Goal: Task Accomplishment & Management: Use online tool/utility

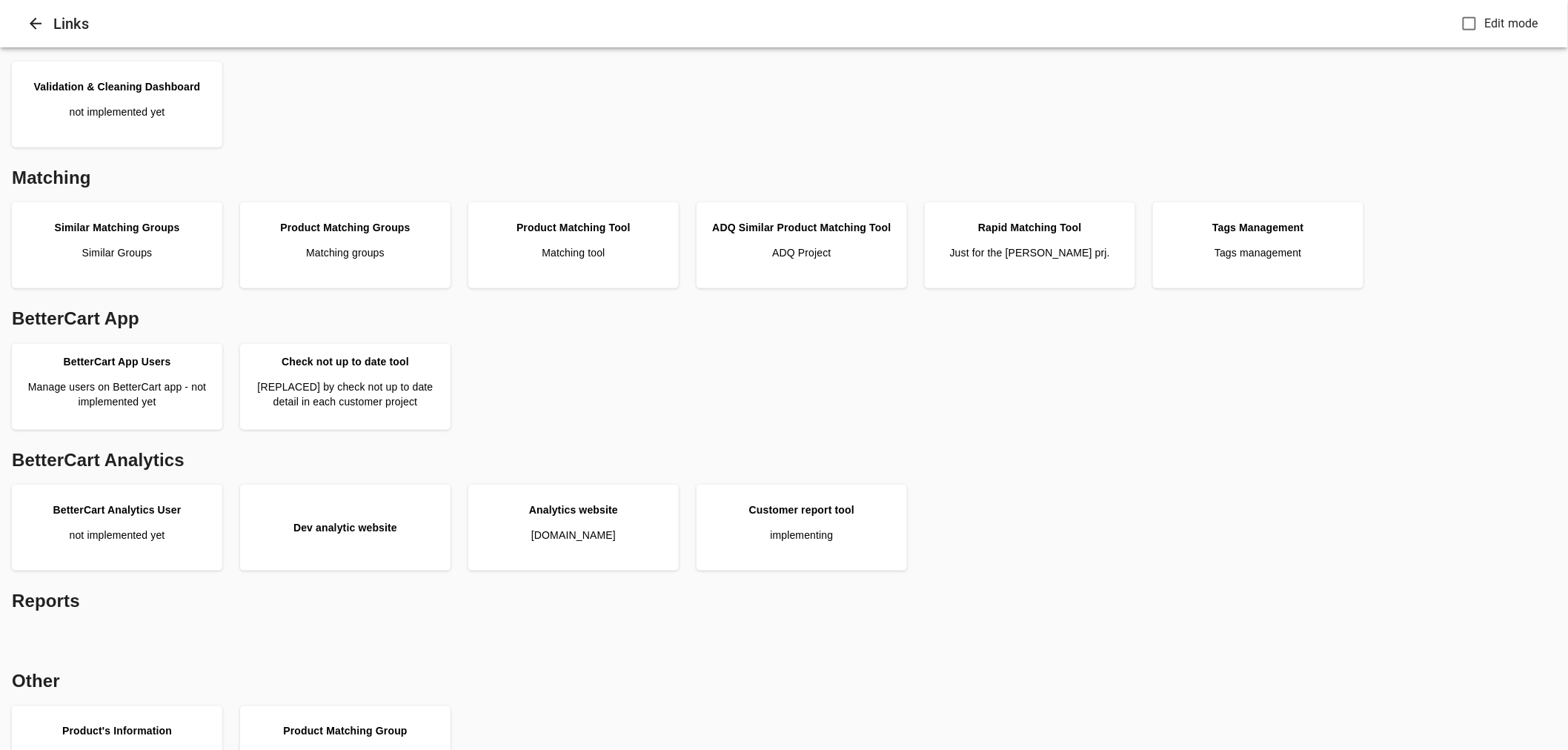
scroll to position [329, 0]
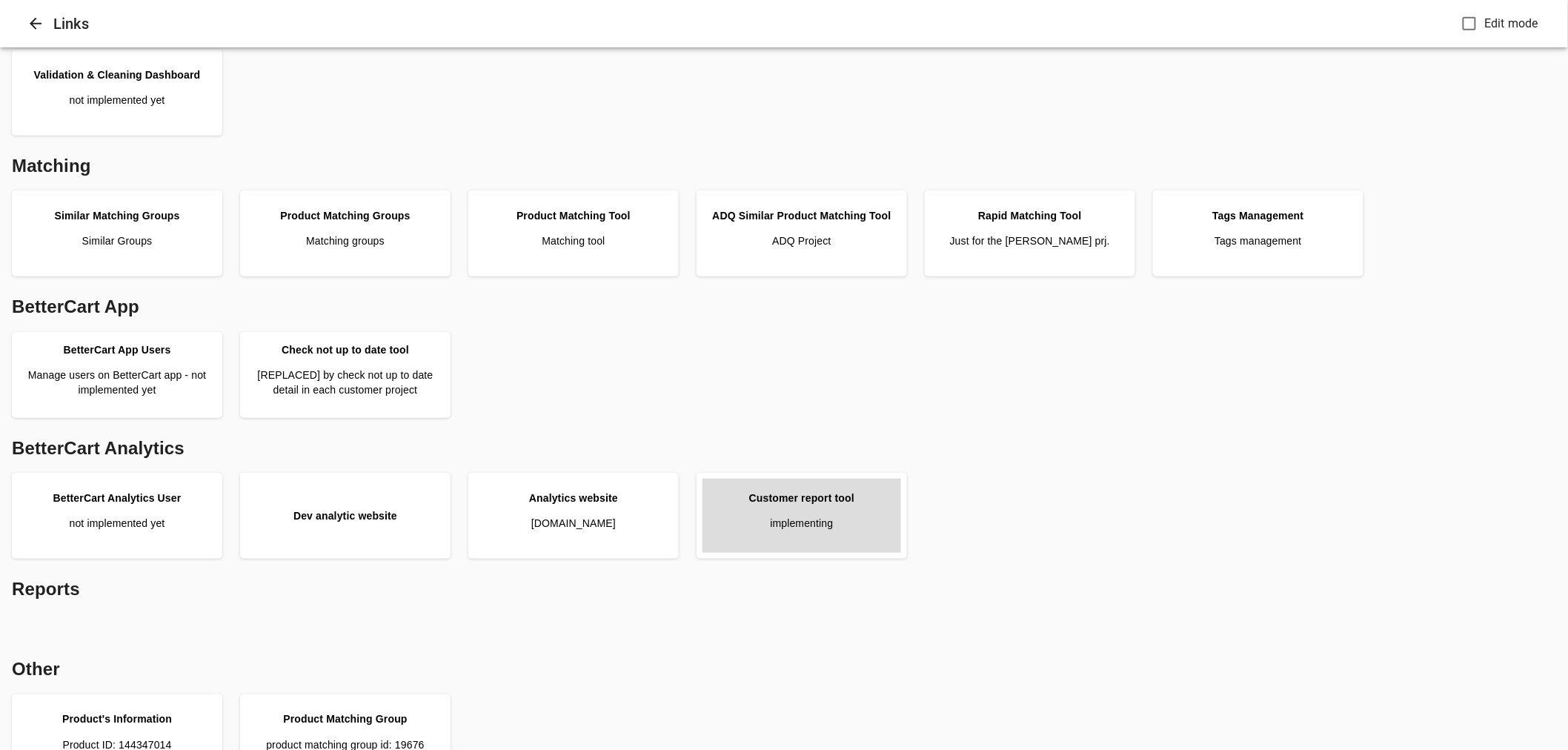
click at [890, 499] on link "Customer report tool implementing" at bounding box center [801, 516] width 199 height 74
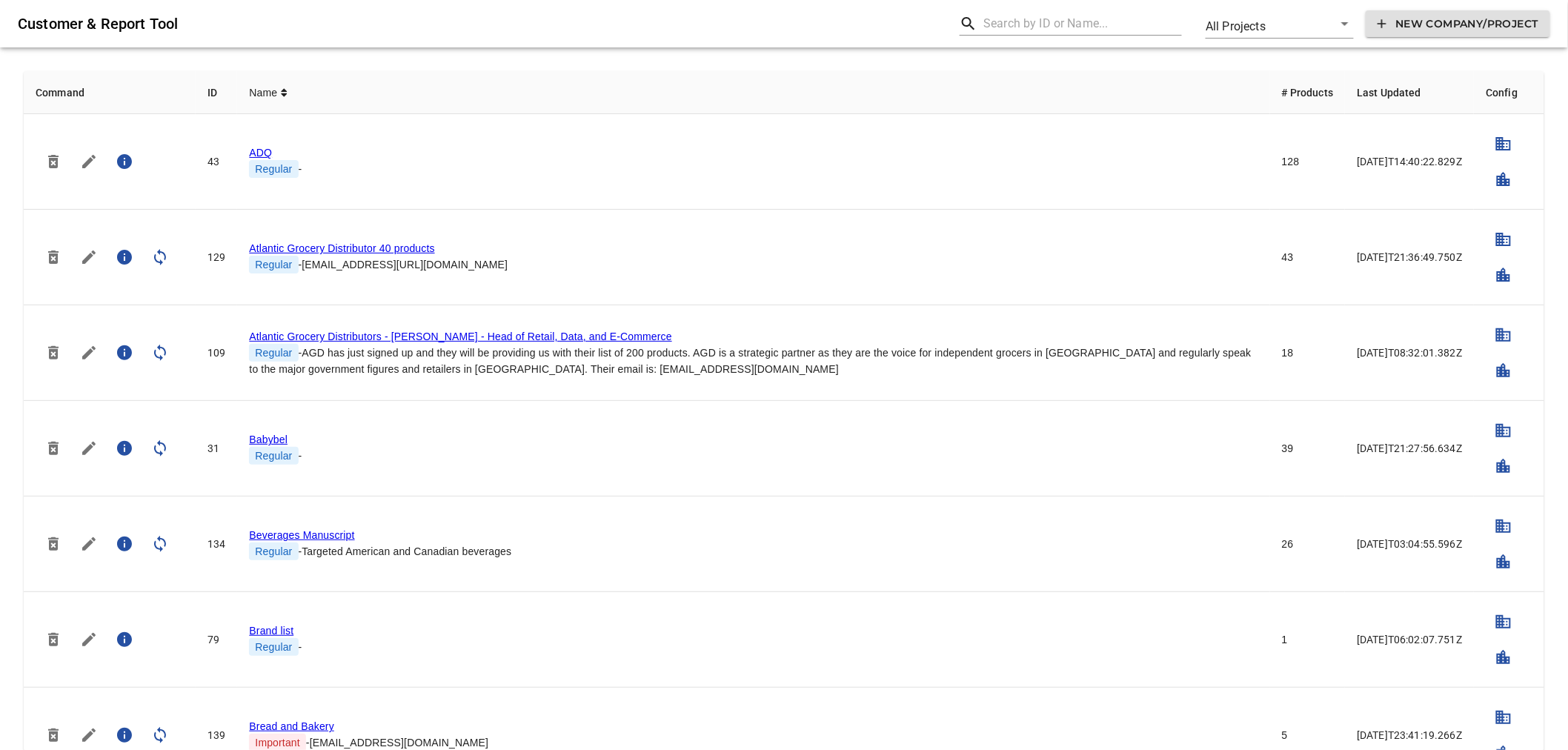
click at [1088, 35] on div "Customer & Report Tool All Projects all New Company/Project" at bounding box center [784, 23] width 1568 height 48
click at [1083, 17] on input "text" at bounding box center [1082, 23] width 199 height 23
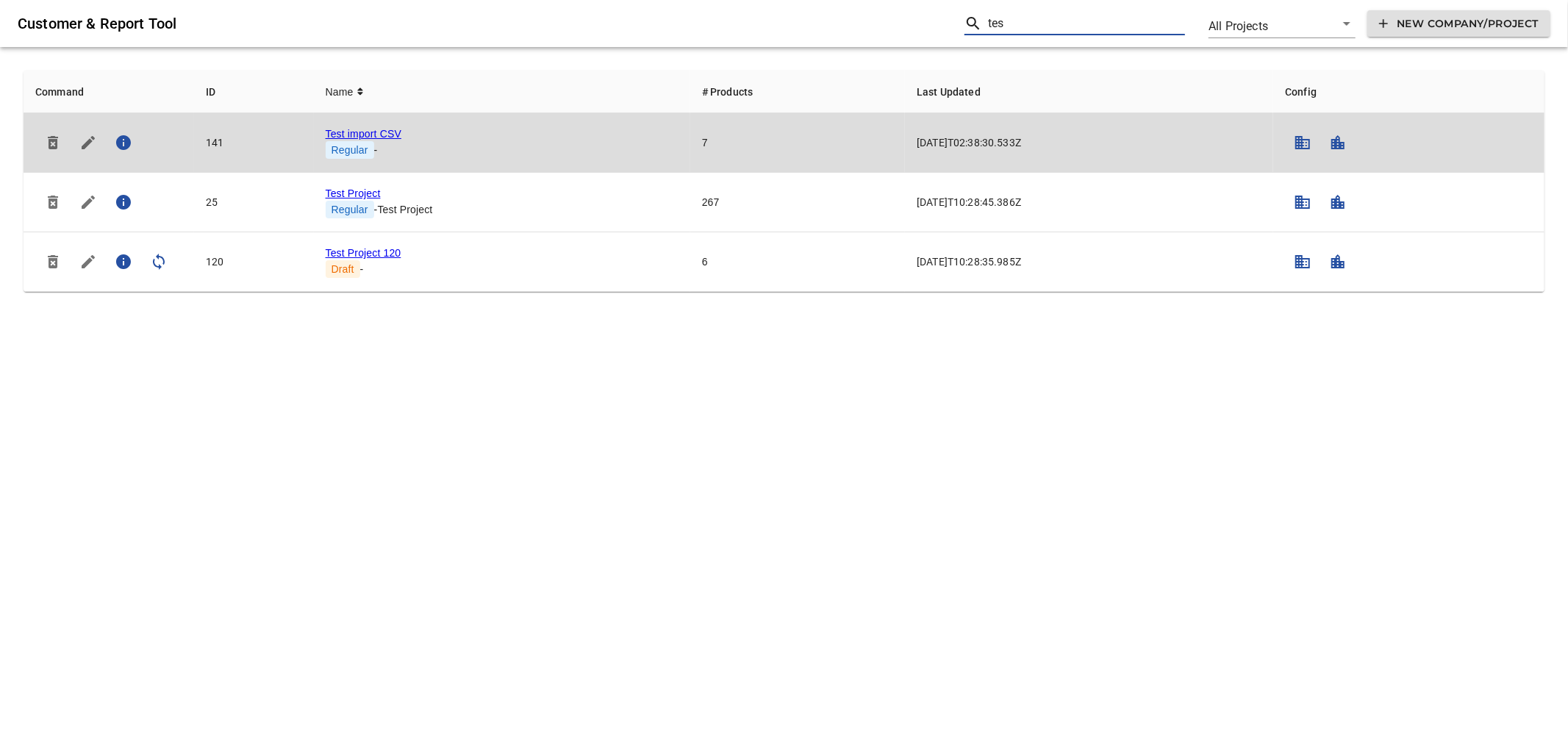
type input "tes"
click at [371, 129] on link "Test import CSV" at bounding box center [363, 134] width 76 height 12
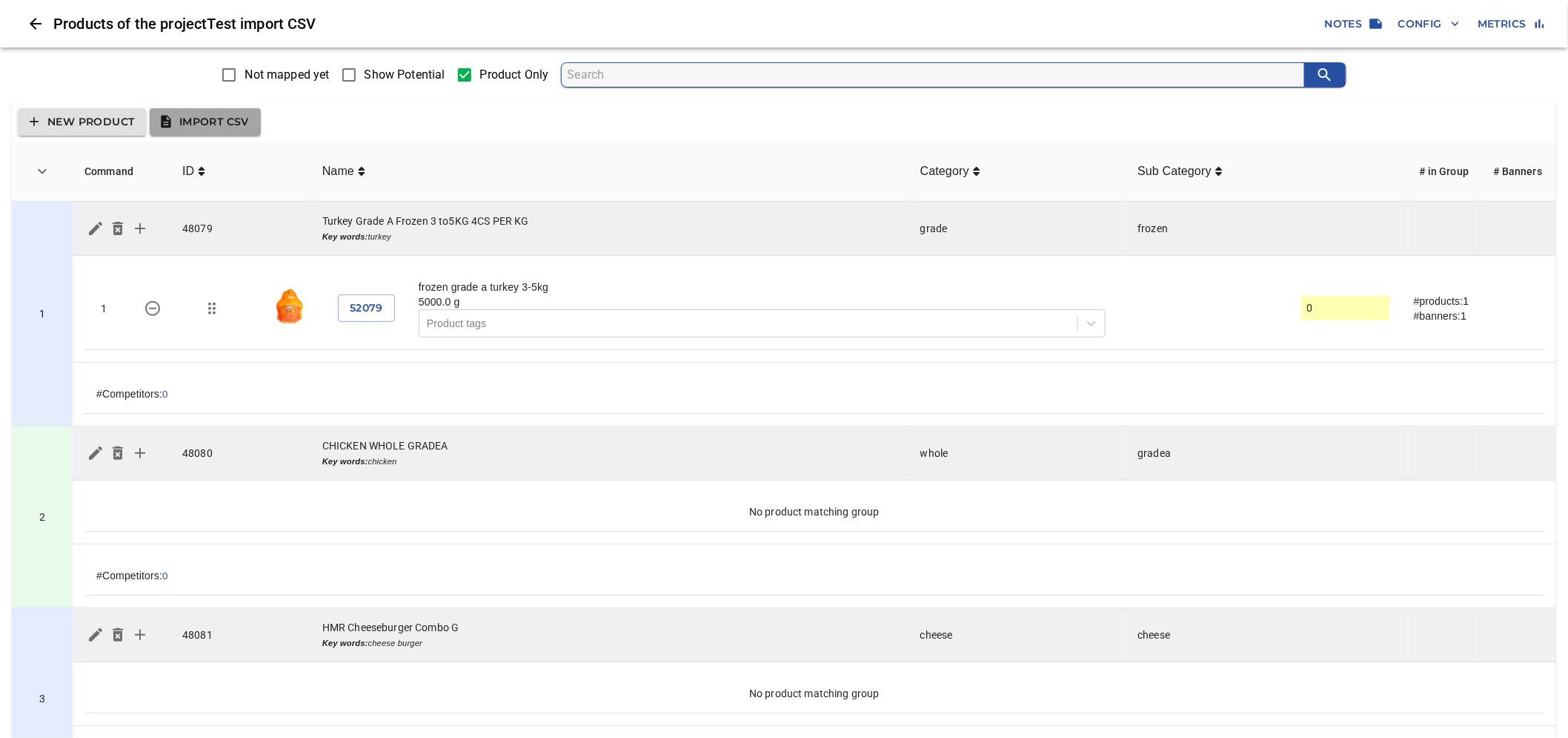
click at [230, 120] on span "Import CSV" at bounding box center [205, 122] width 88 height 19
click at [248, 125] on span "Import CSV" at bounding box center [205, 122] width 88 height 19
click at [245, 124] on span "Import CSV" at bounding box center [205, 122] width 88 height 19
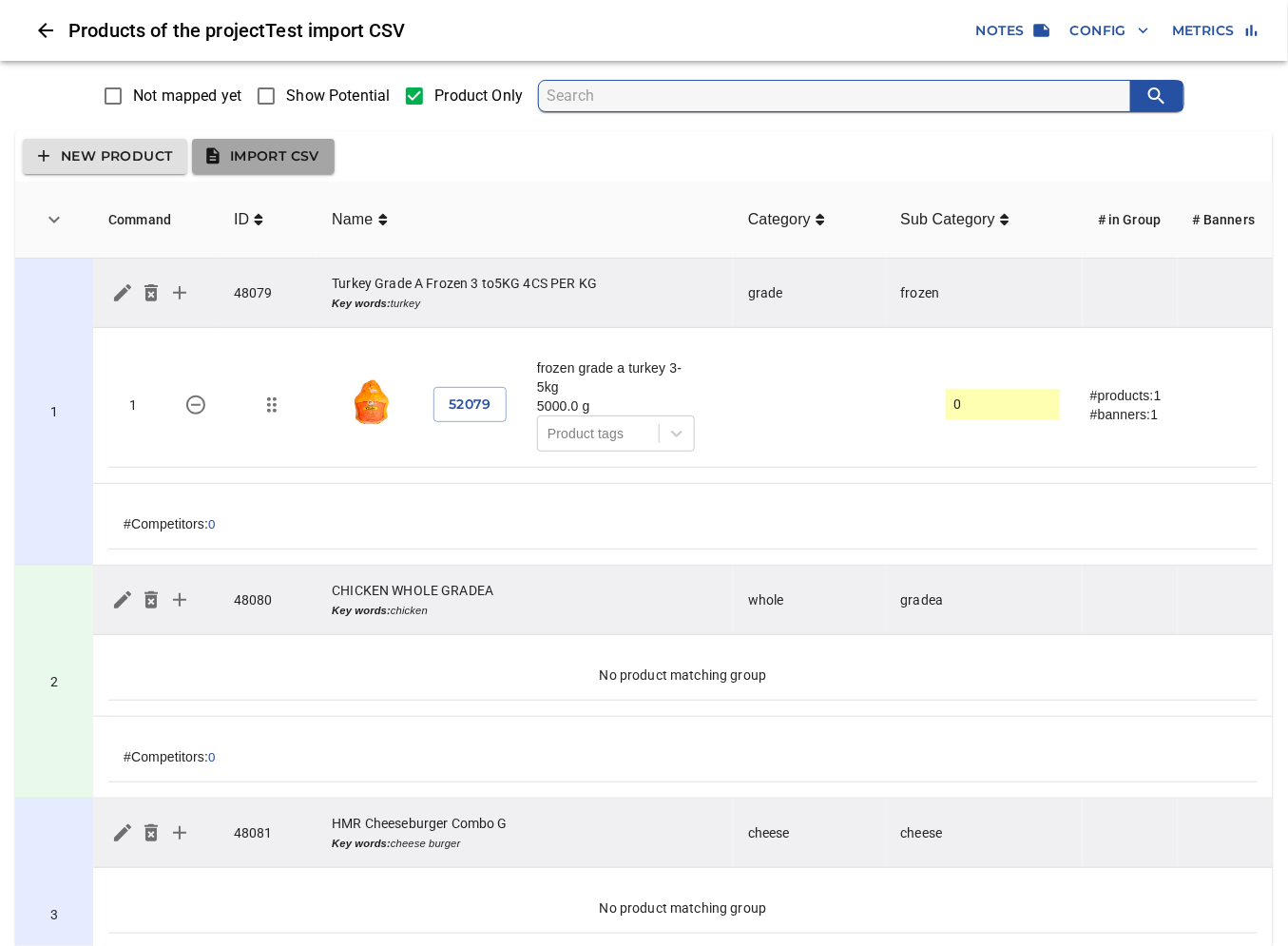
click at [310, 160] on span "Import CSV" at bounding box center [263, 156] width 112 height 24
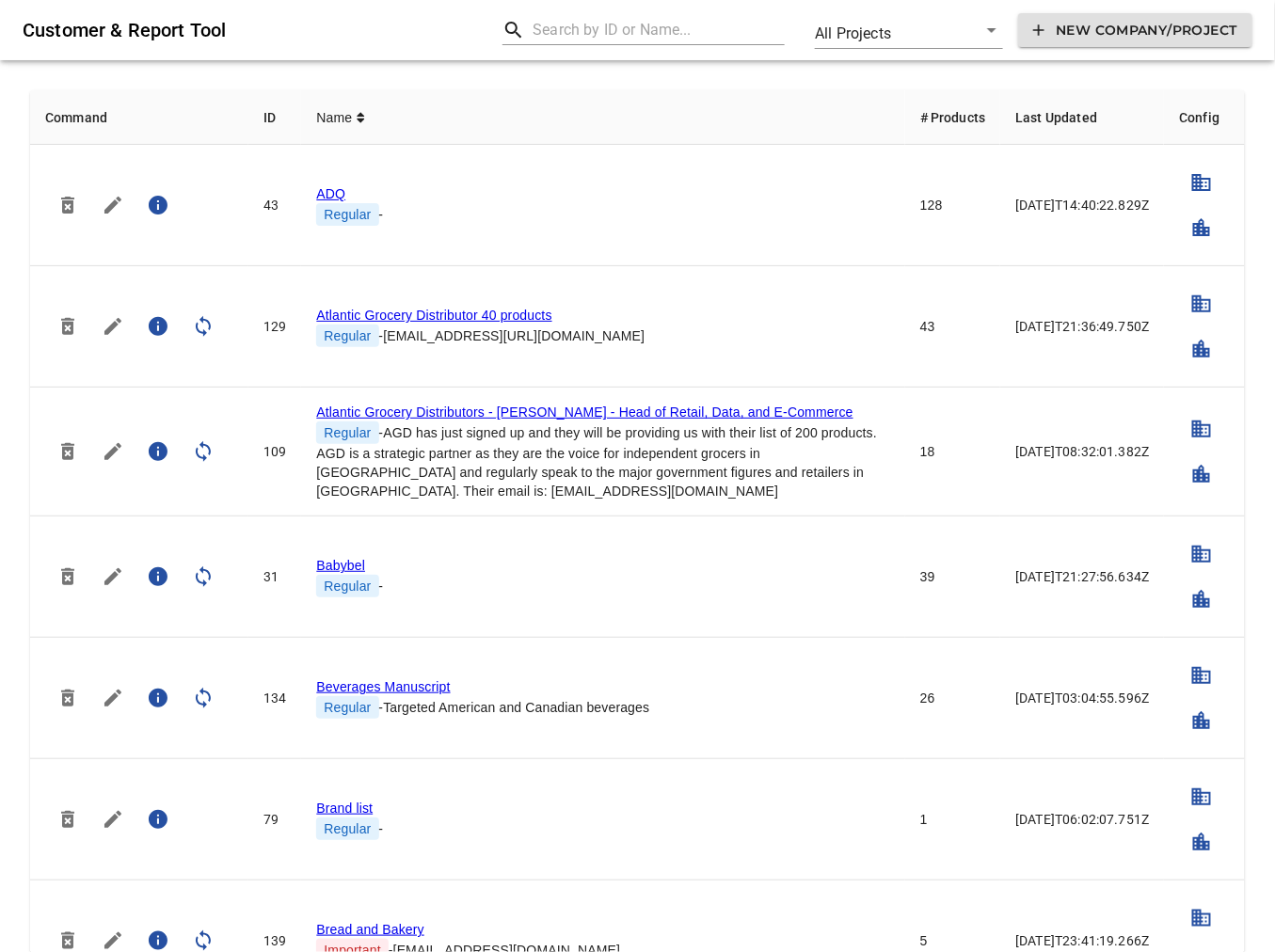
click at [610, 24] on input "text" at bounding box center [659, 30] width 252 height 30
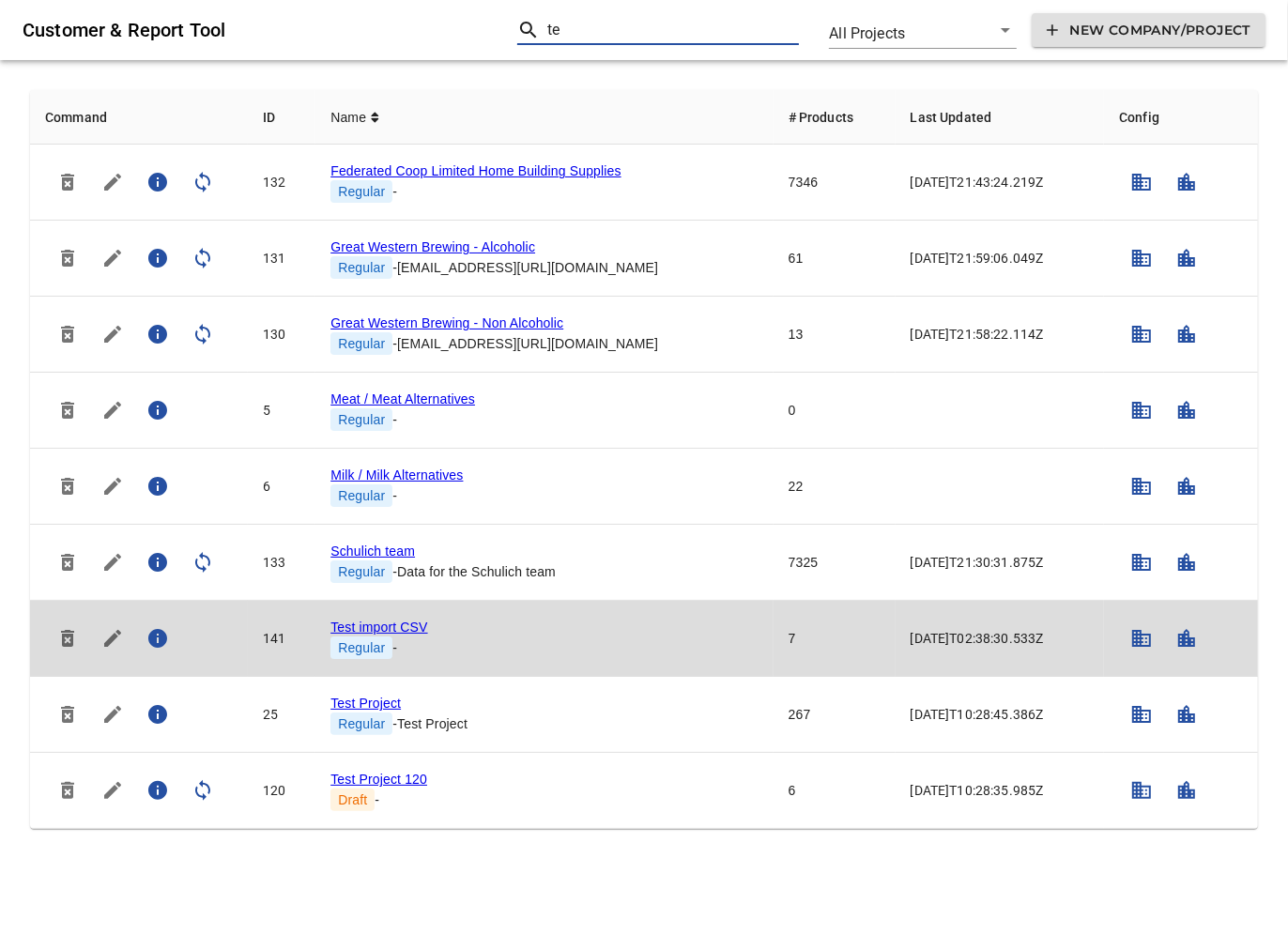
type input "te"
click at [354, 626] on link "Test import CSV" at bounding box center [378, 628] width 97 height 15
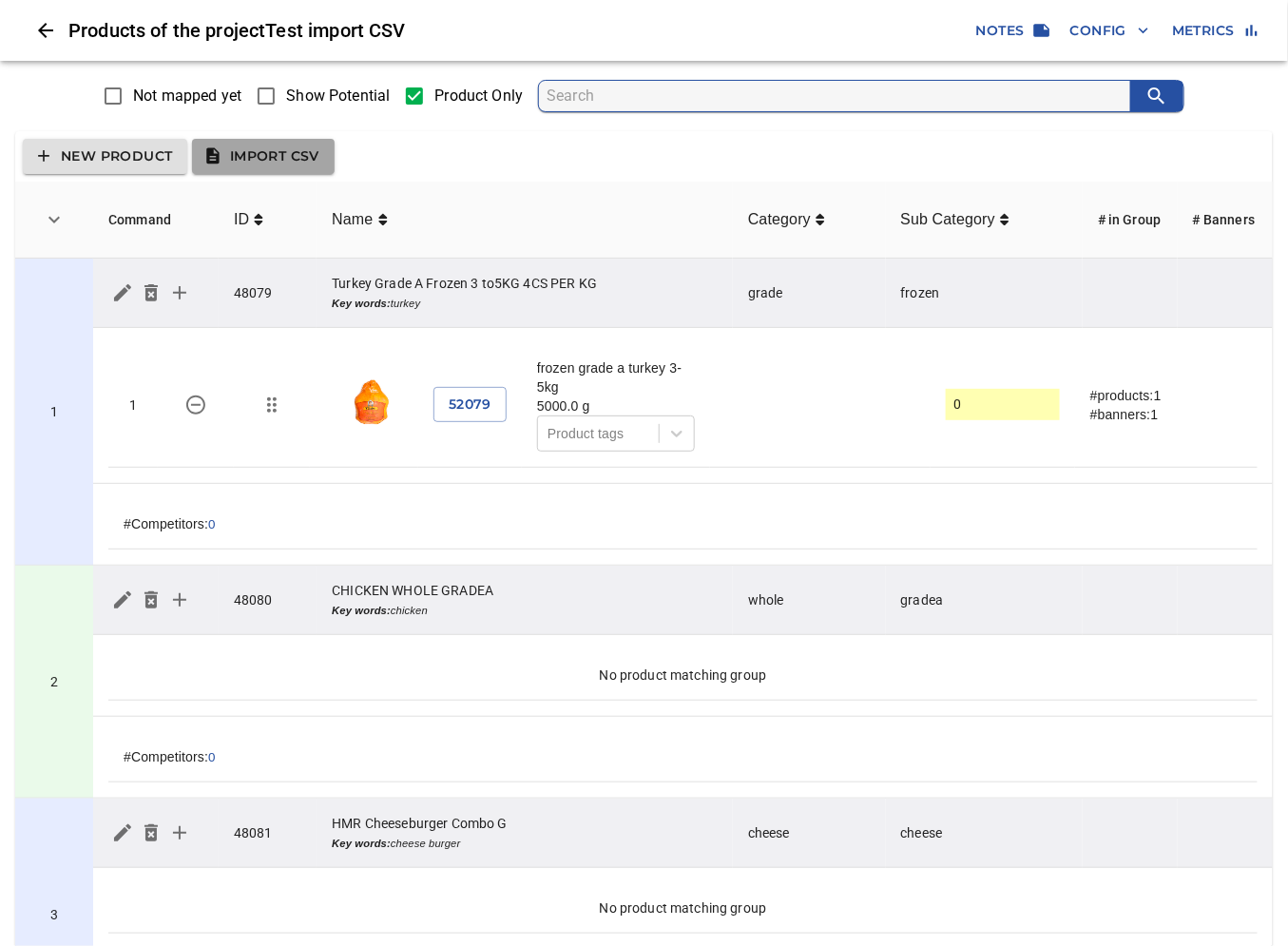
click at [298, 165] on span "Import CSV" at bounding box center [263, 156] width 112 height 24
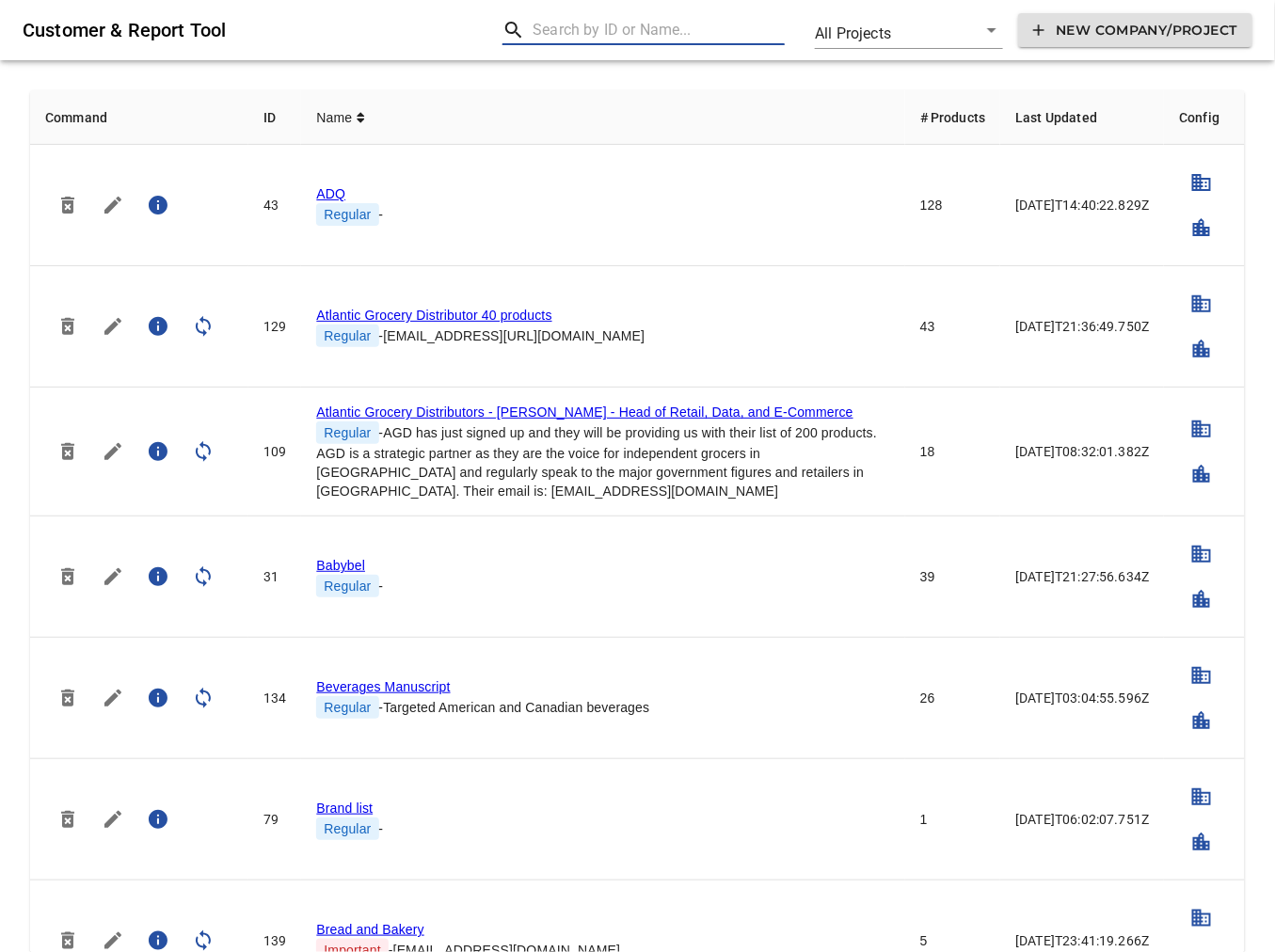
click at [649, 26] on input "text" at bounding box center [659, 30] width 252 height 30
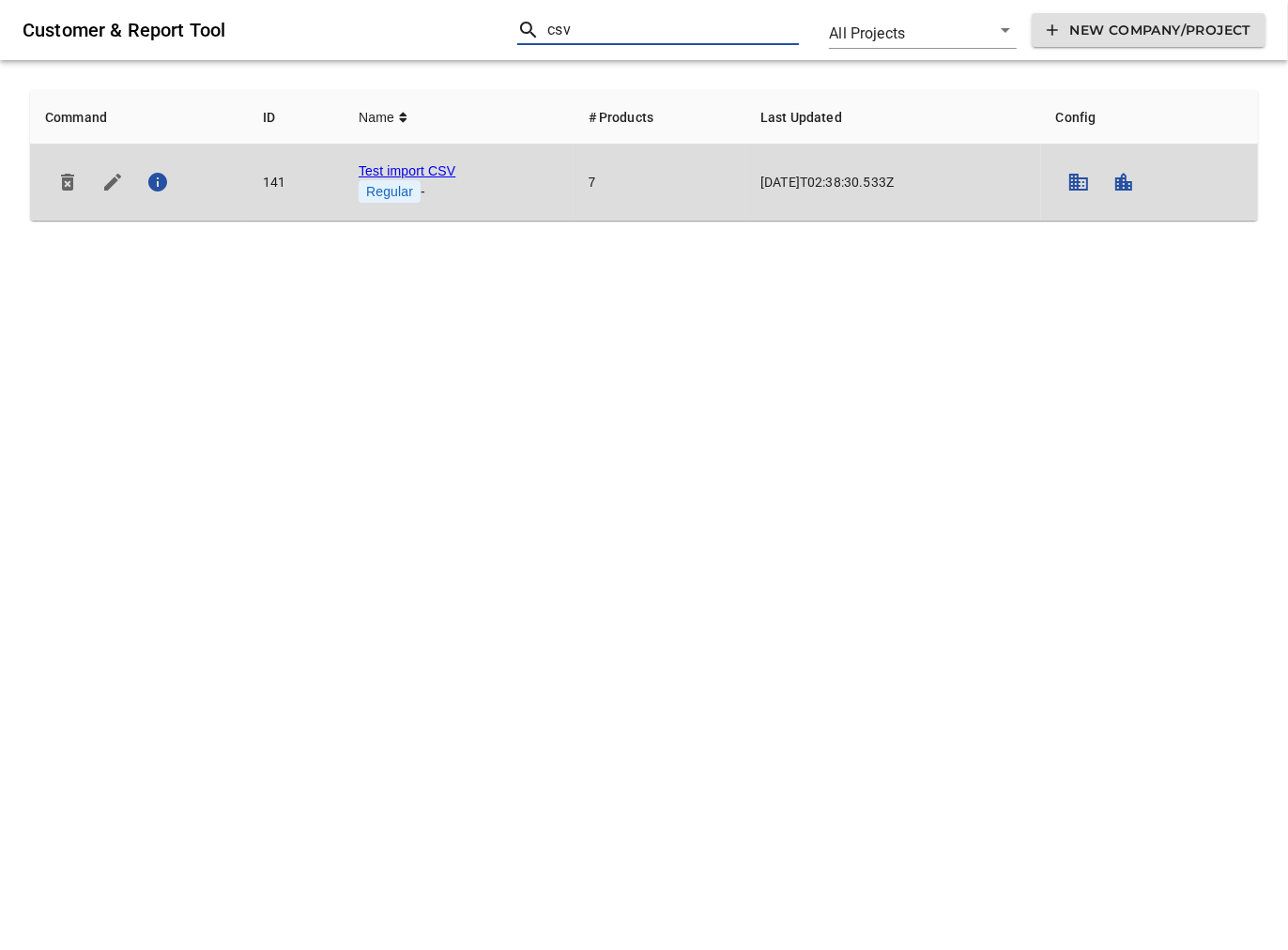
type input "csv"
click at [426, 171] on link "Test import CSV" at bounding box center [406, 171] width 97 height 15
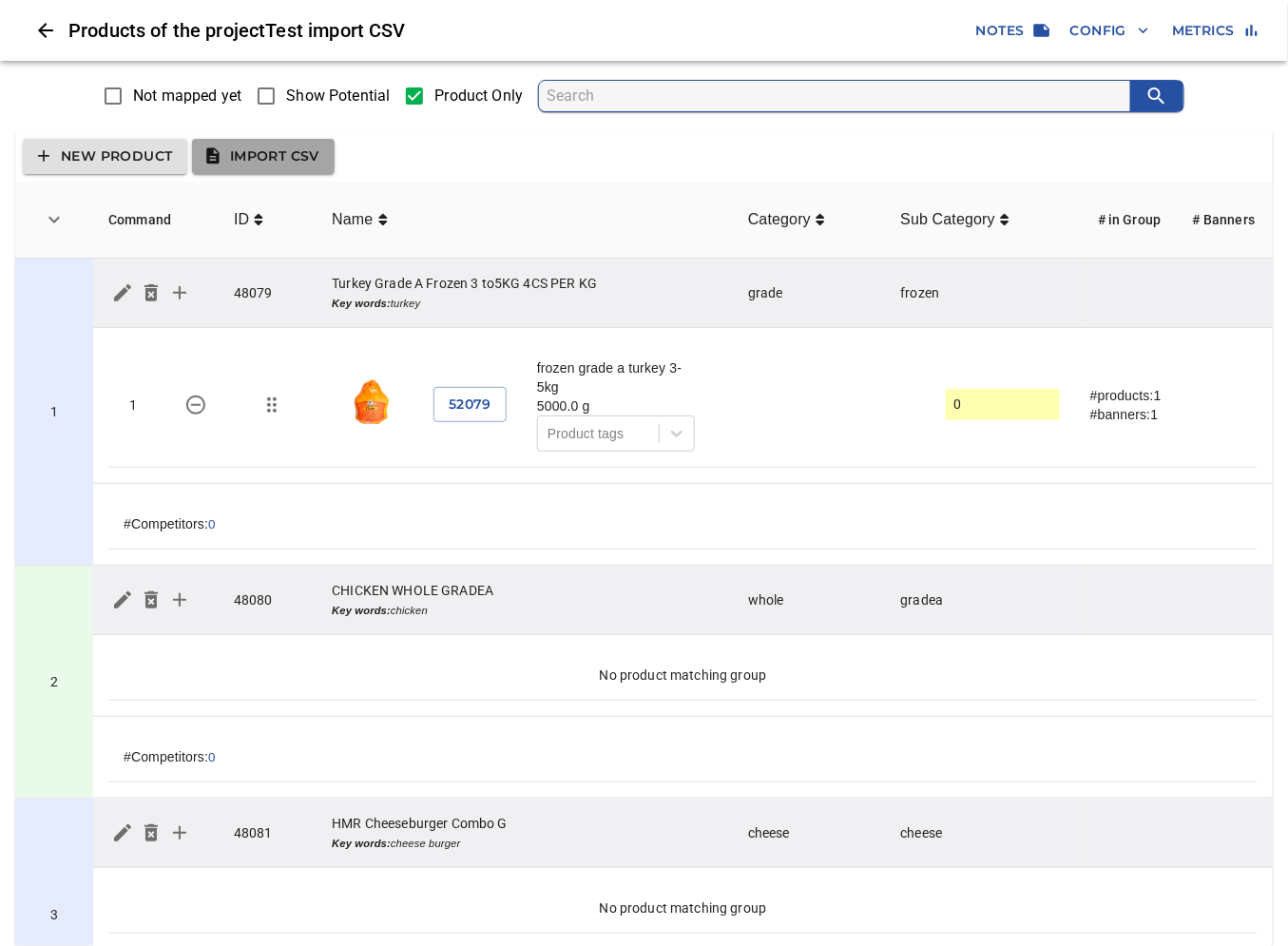
click at [300, 146] on span "Import CSV" at bounding box center [263, 156] width 112 height 24
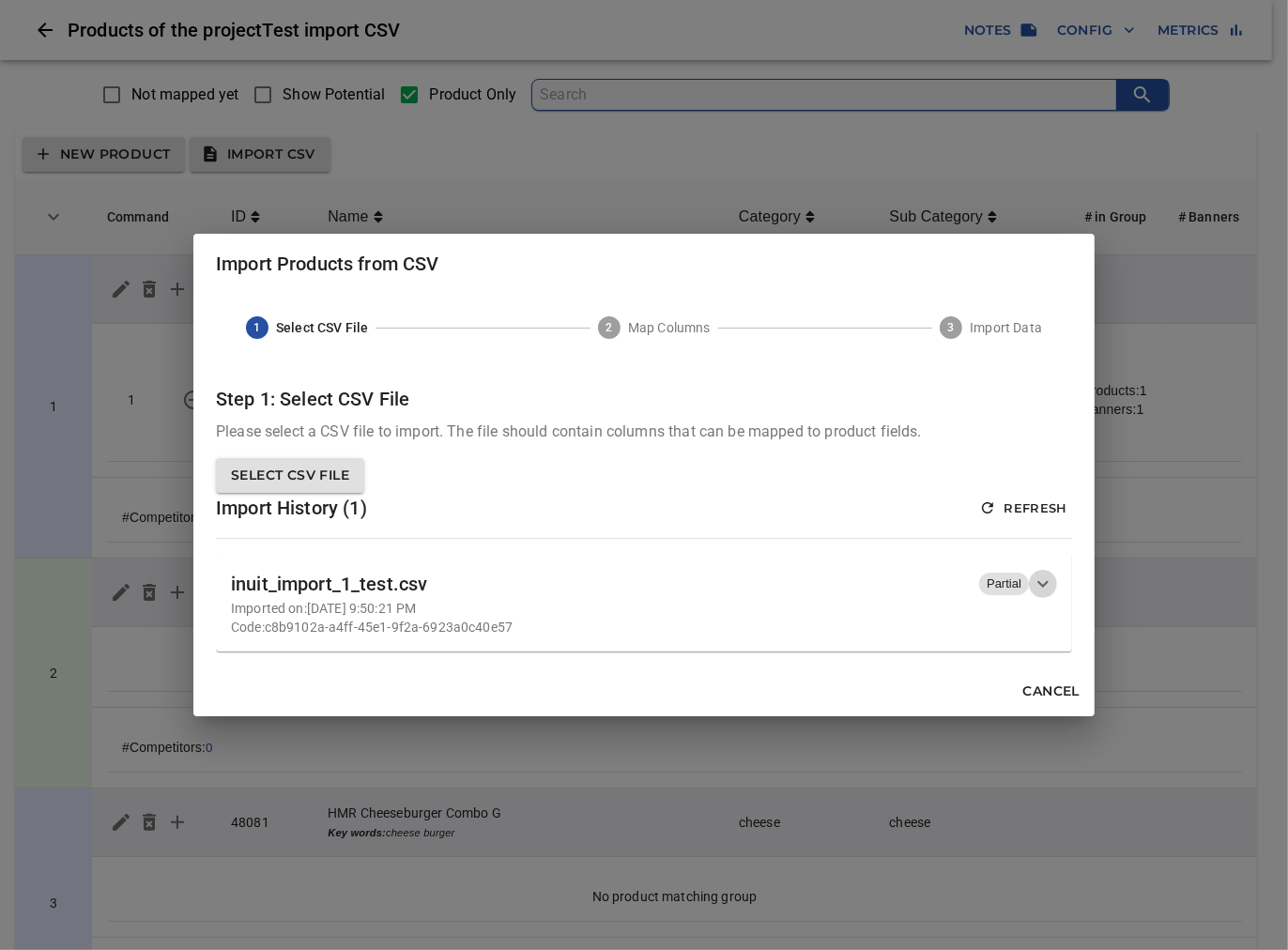
click at [1044, 584] on icon "button" at bounding box center [1043, 585] width 11 height 7
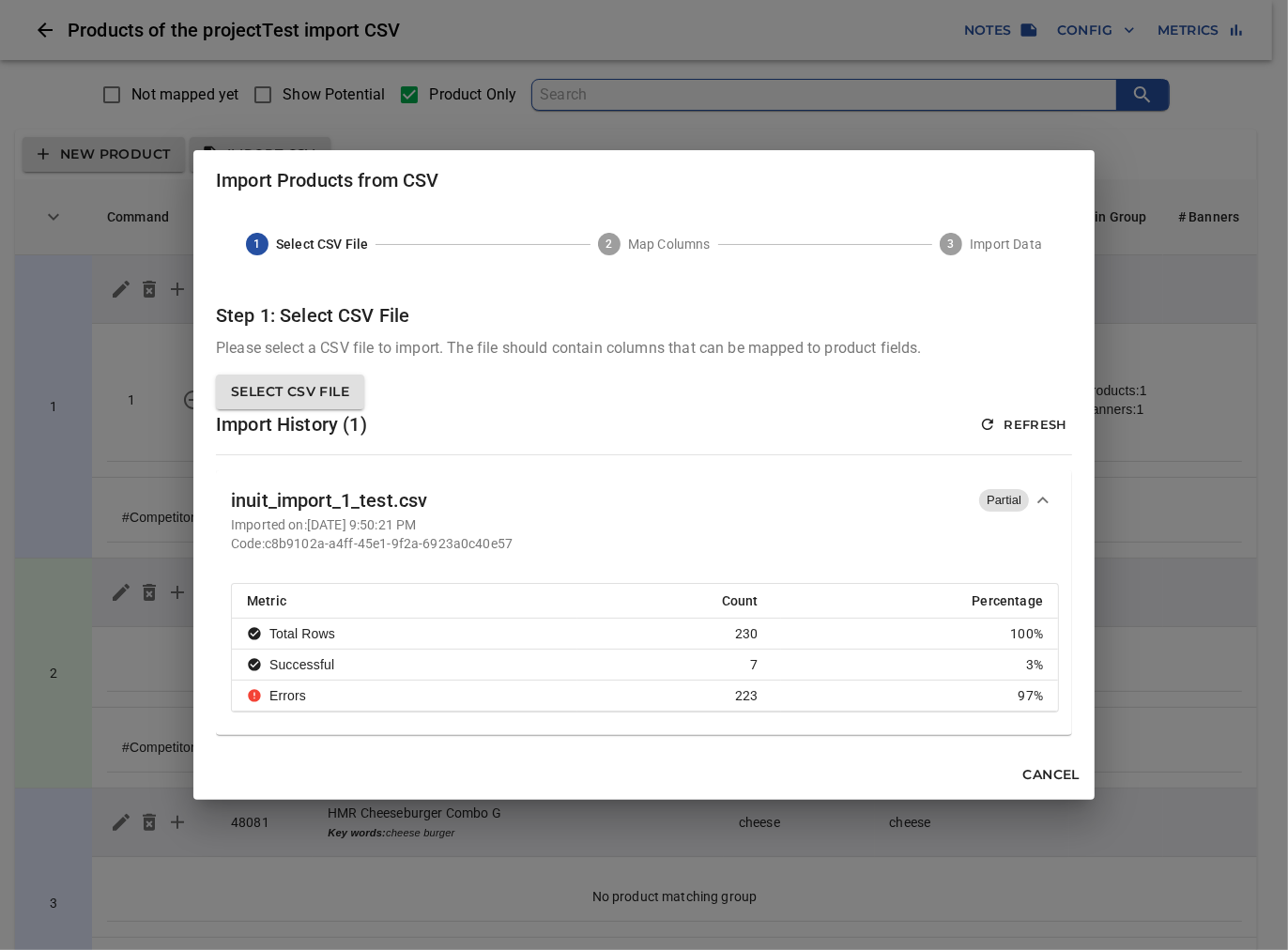
click at [1044, 500] on icon "button" at bounding box center [1043, 499] width 11 height 7
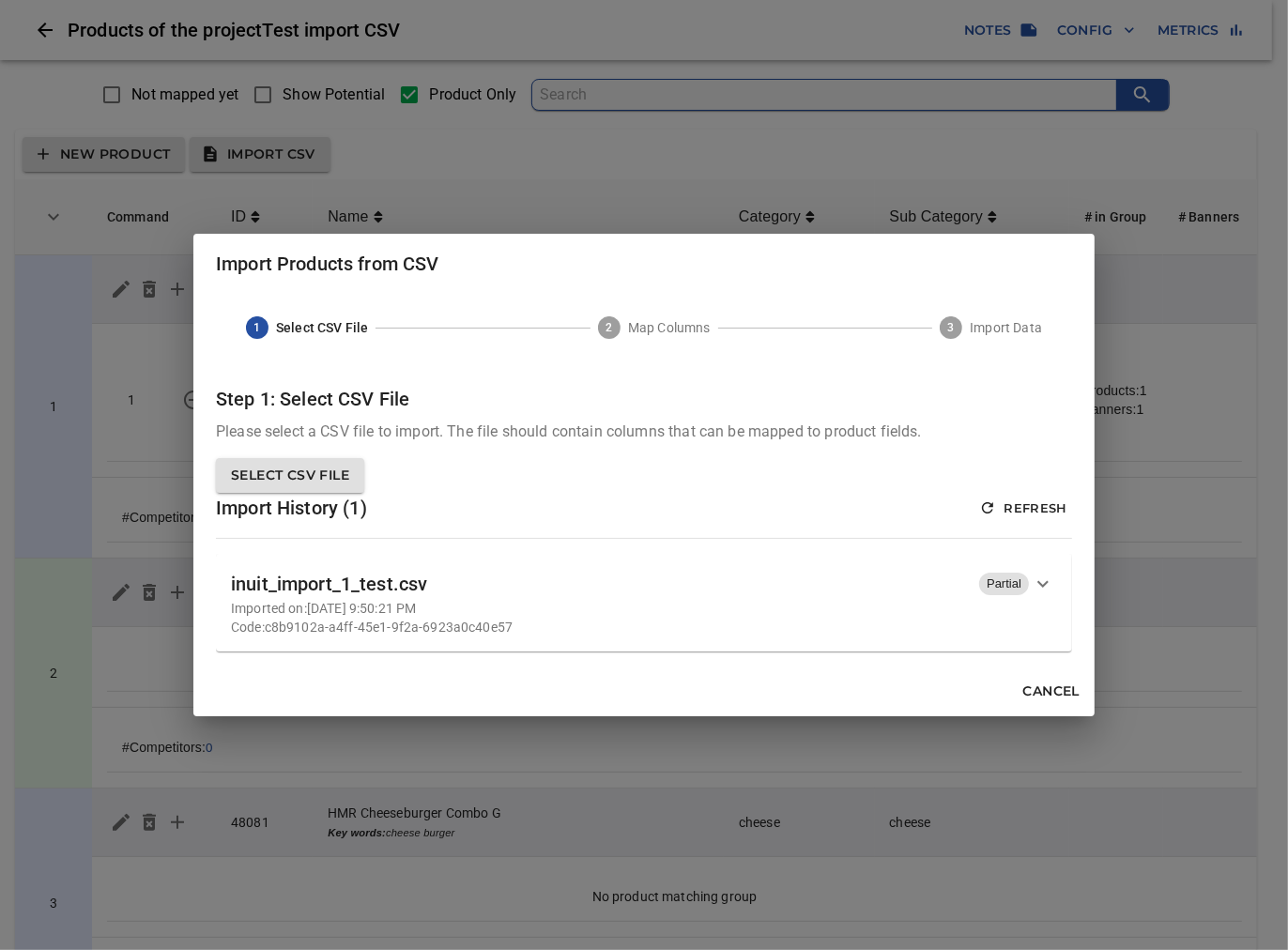
click at [351, 142] on div "Import Products from CSV 1 Select CSV File 2 Map Columns 3 Import Data Step 1: …" at bounding box center [644, 475] width 1288 height 950
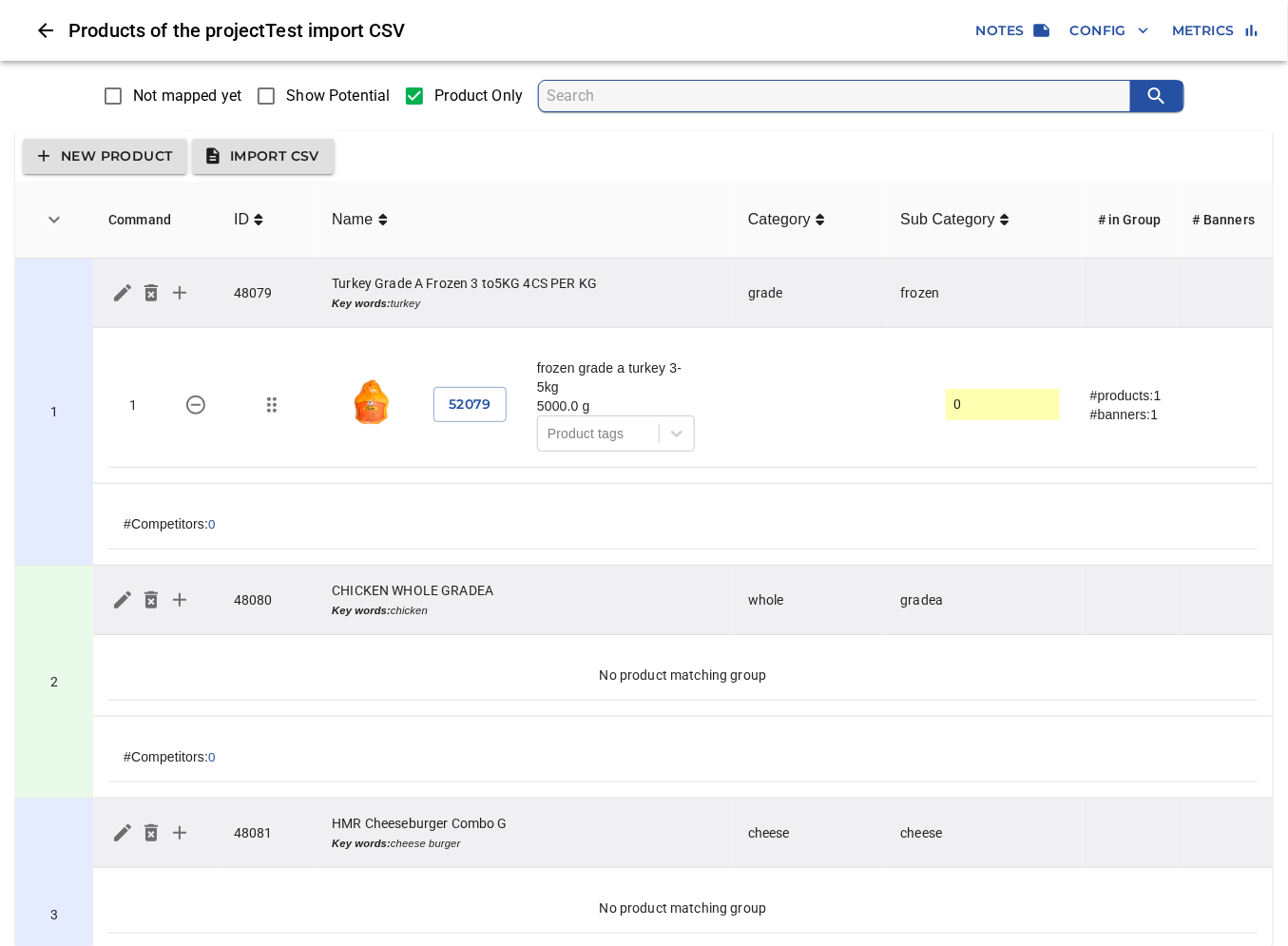
click at [49, 48] on button "Close" at bounding box center [46, 30] width 46 height 46
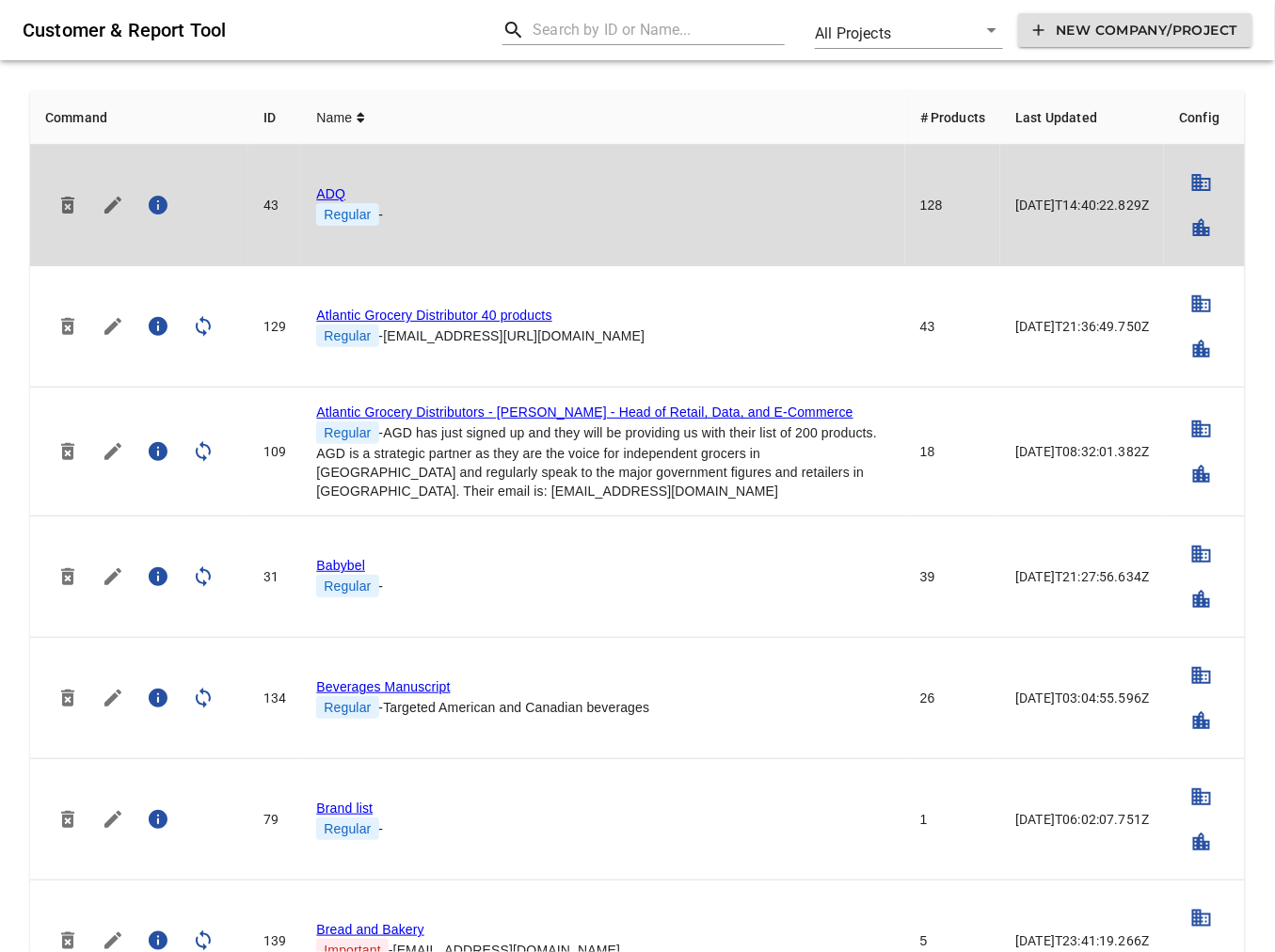
click at [324, 188] on link "ADQ" at bounding box center [331, 194] width 29 height 15
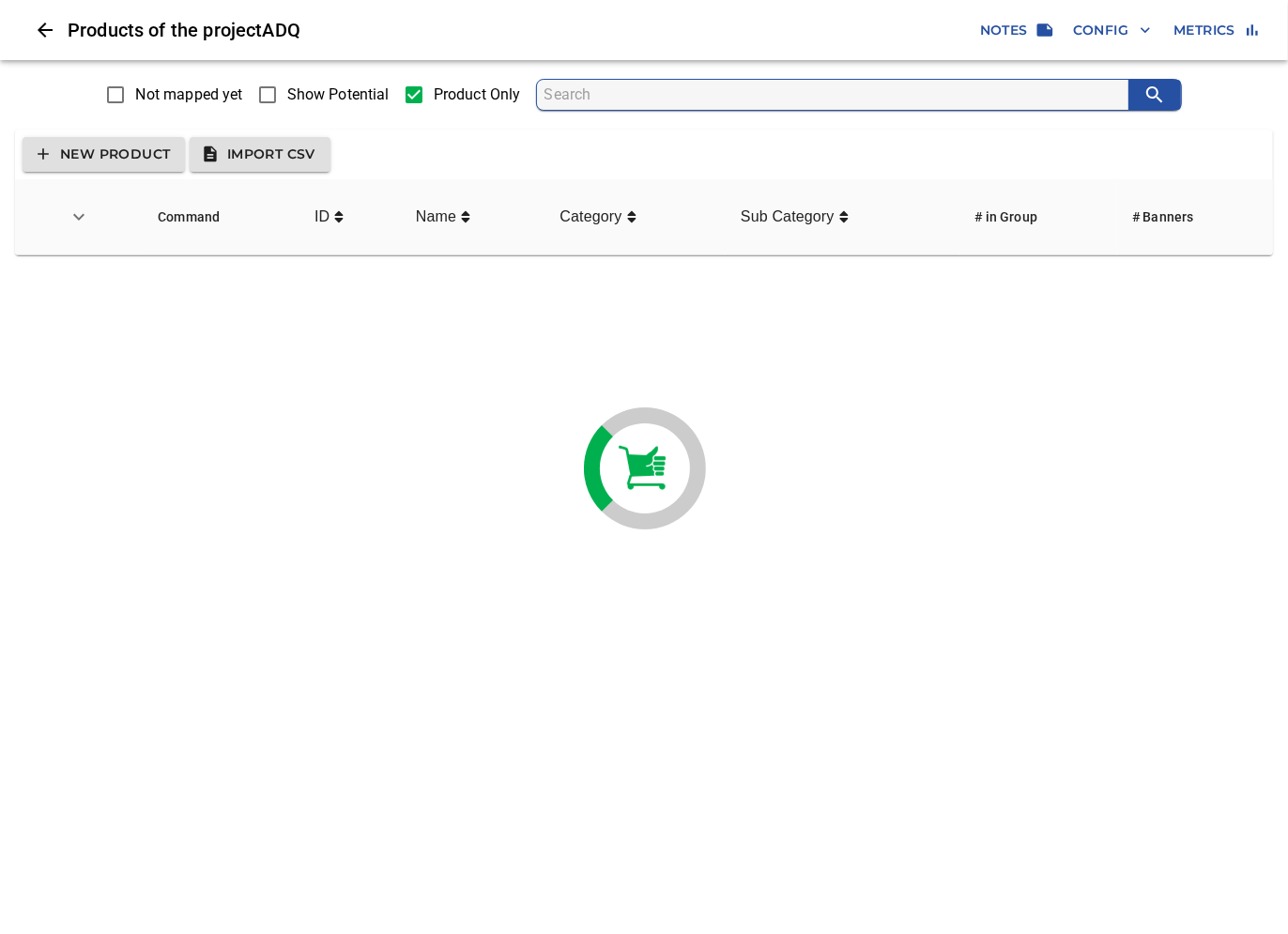
click at [235, 162] on span "Import CSV" at bounding box center [260, 154] width 111 height 24
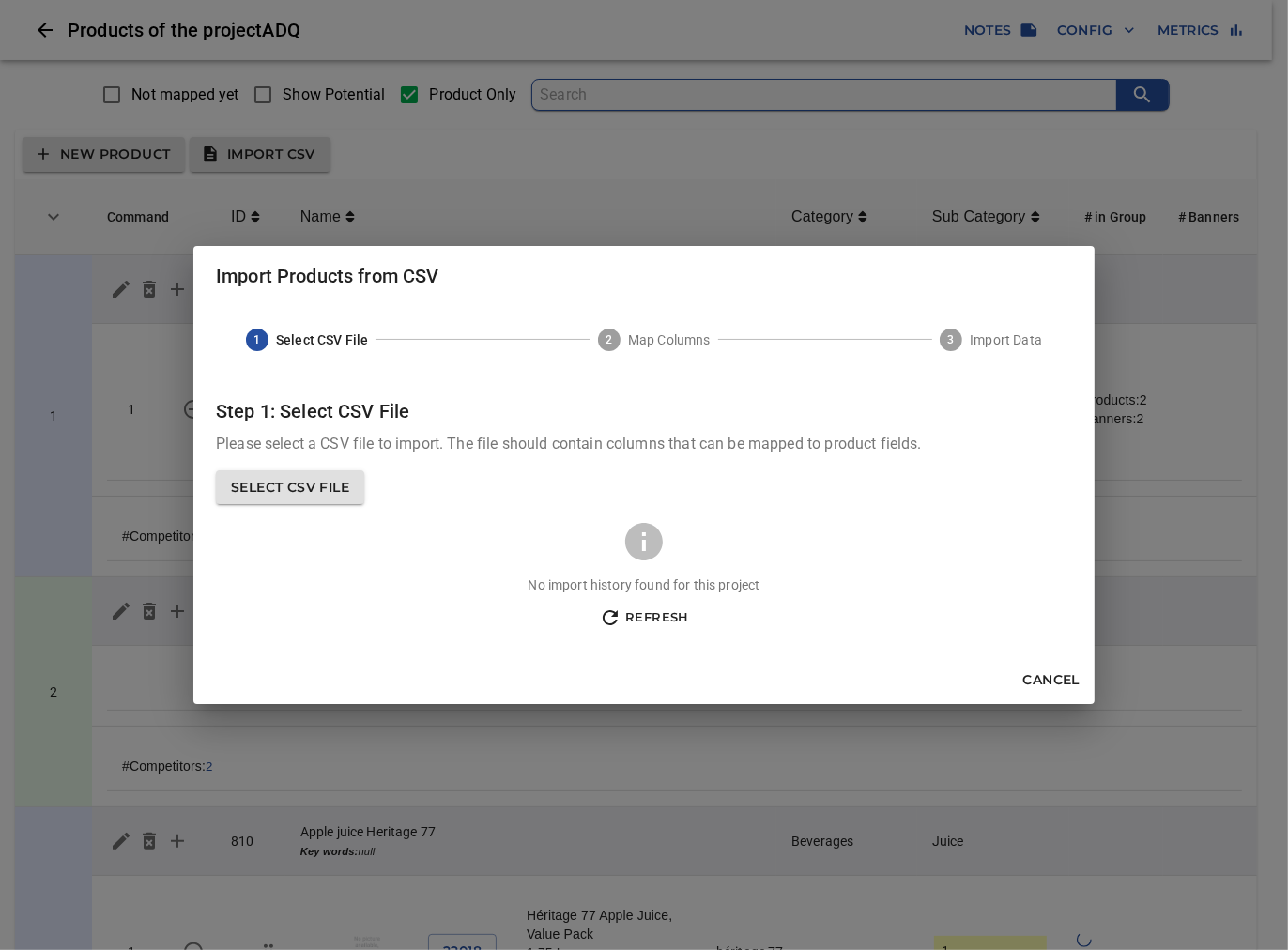
click at [251, 186] on div "Import Products from CSV 1 Select CSV File 2 Map Columns 3 Import Data Step 1: …" at bounding box center [644, 475] width 1288 height 950
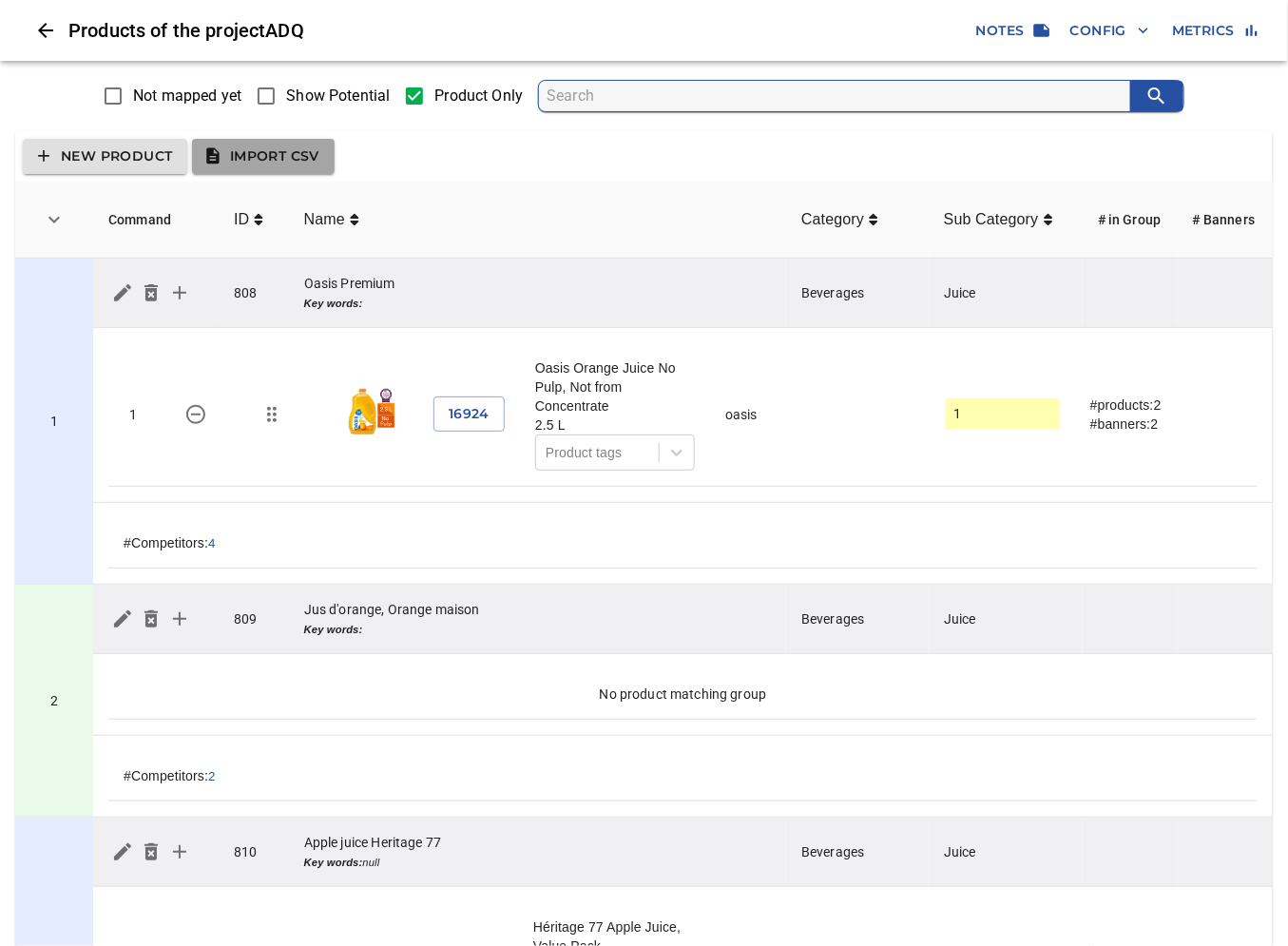
click at [291, 152] on span "Import CSV" at bounding box center [263, 156] width 112 height 24
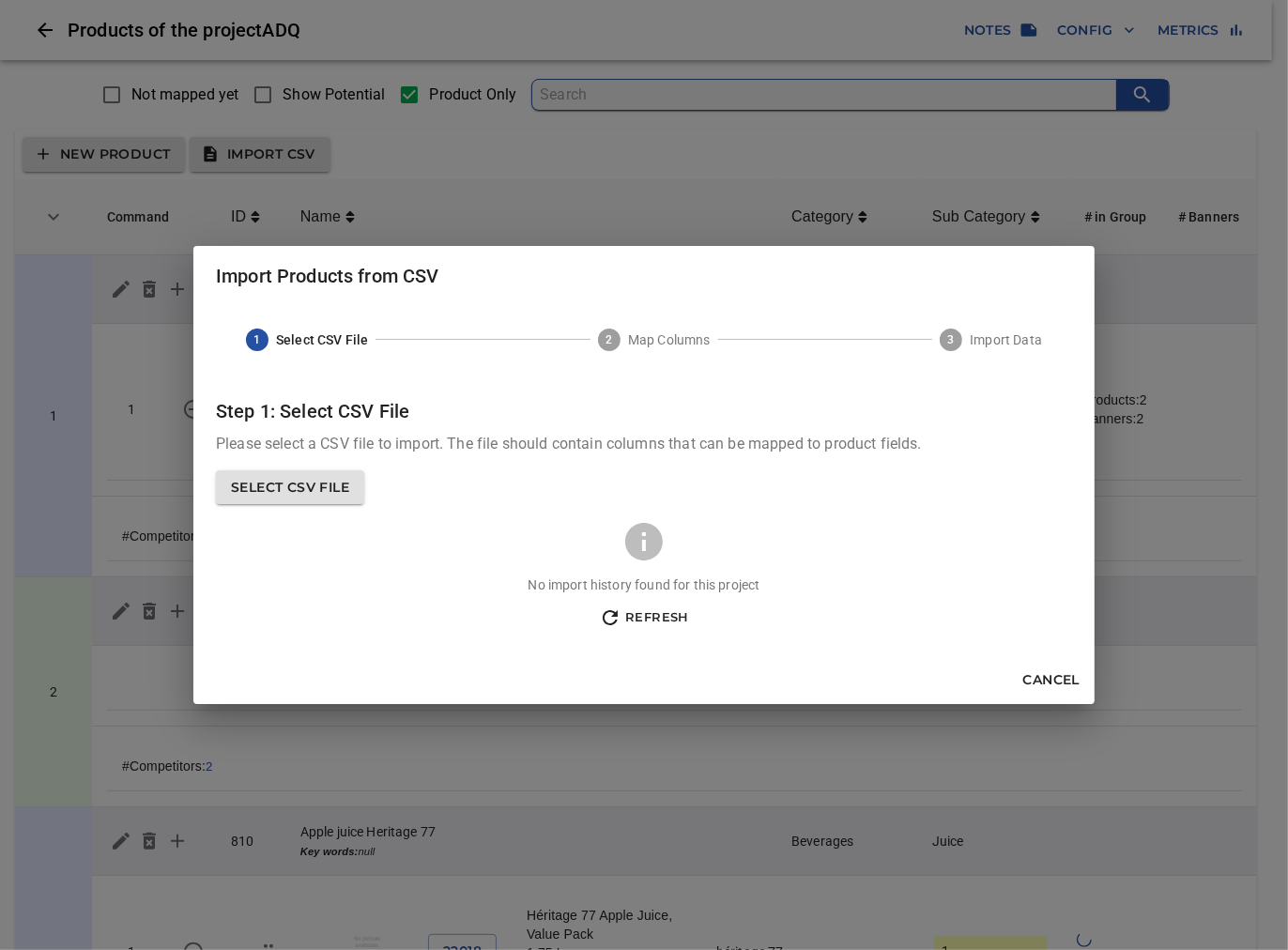
click at [491, 156] on div "Import Products from CSV 1 Select CSV File 2 Map Columns 3 Import Data Step 1: …" at bounding box center [644, 475] width 1288 height 950
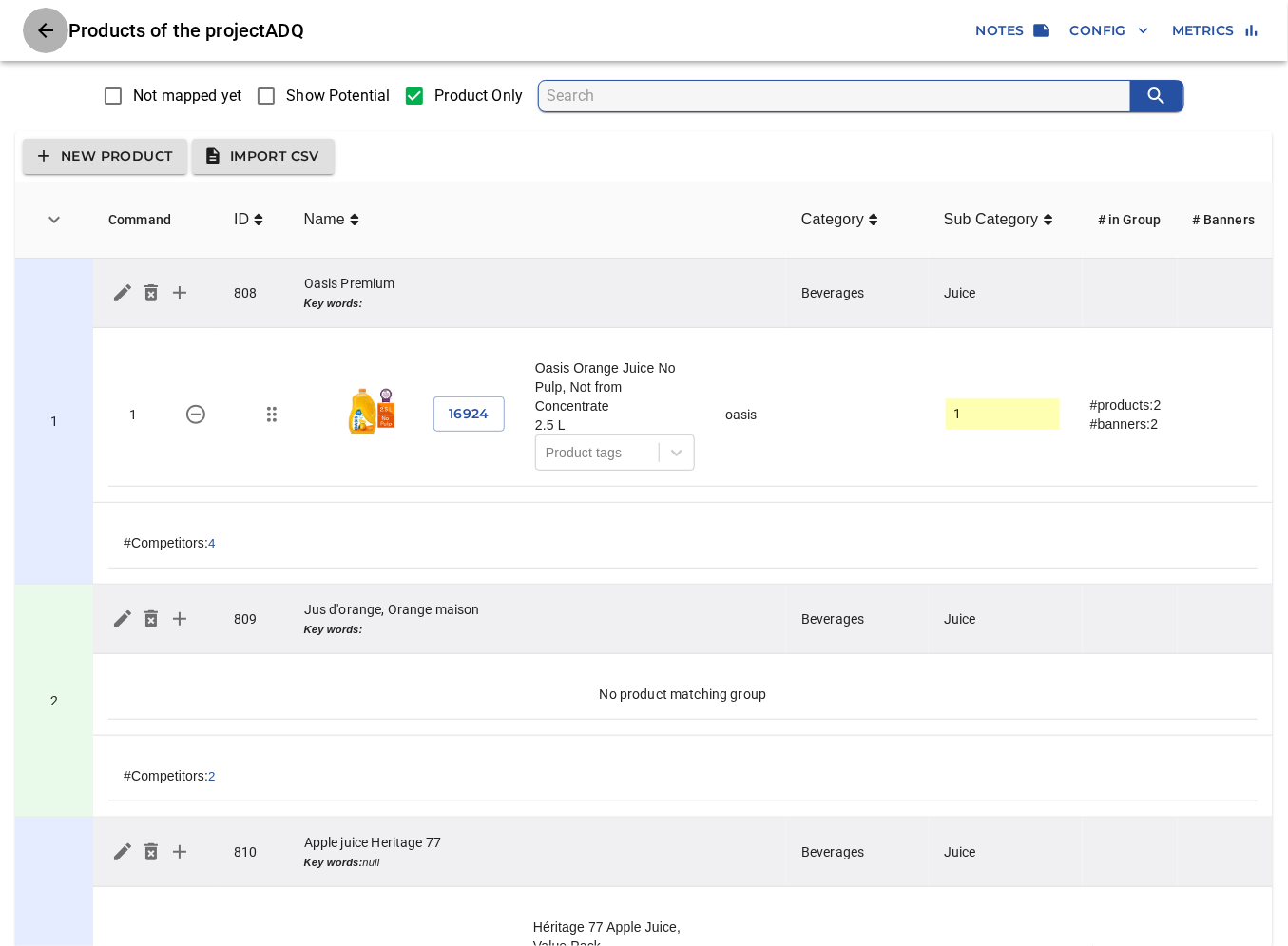
click at [50, 24] on icon "Close" at bounding box center [46, 31] width 23 height 23
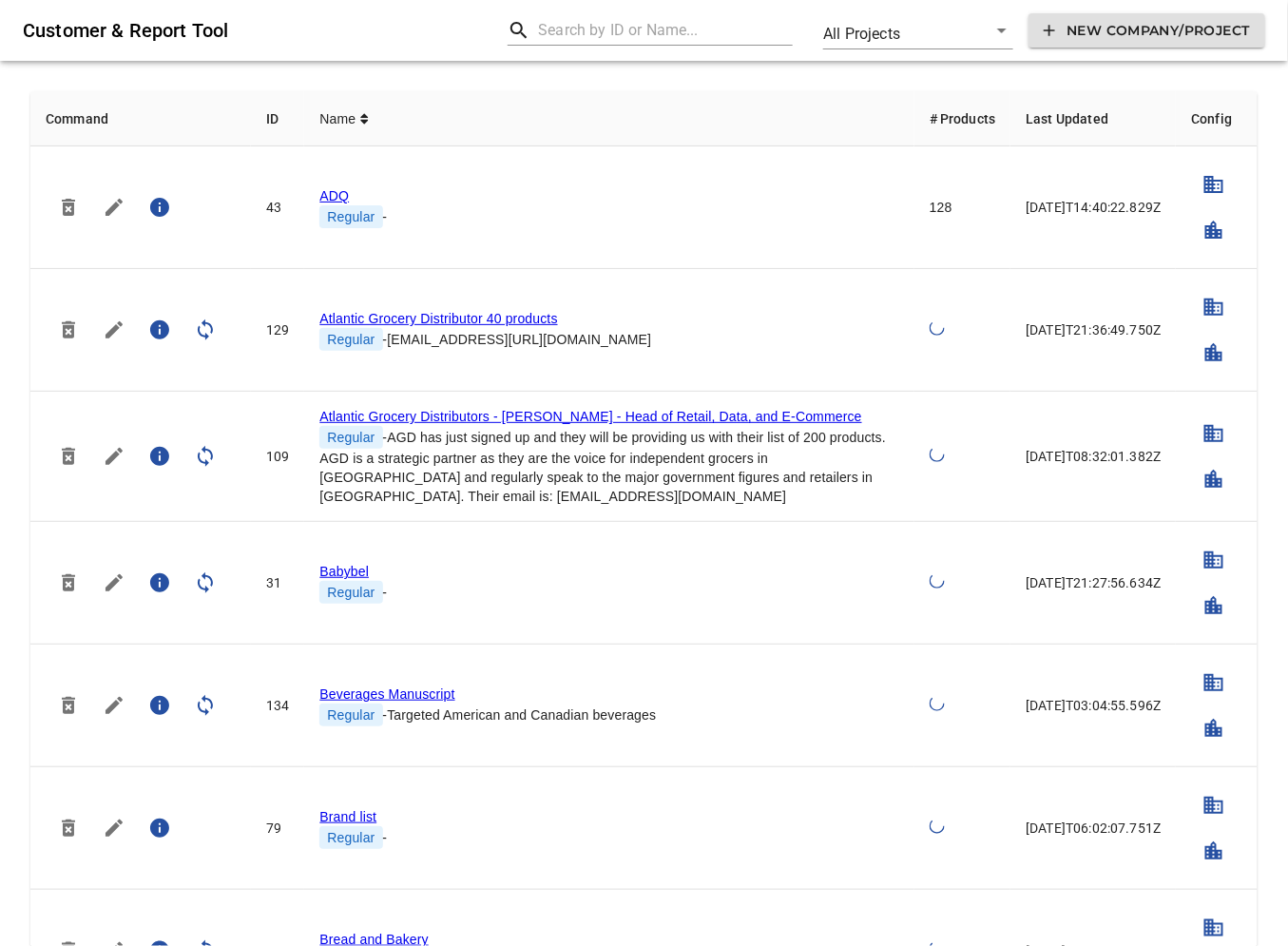
click at [619, 30] on input "text" at bounding box center [665, 30] width 255 height 30
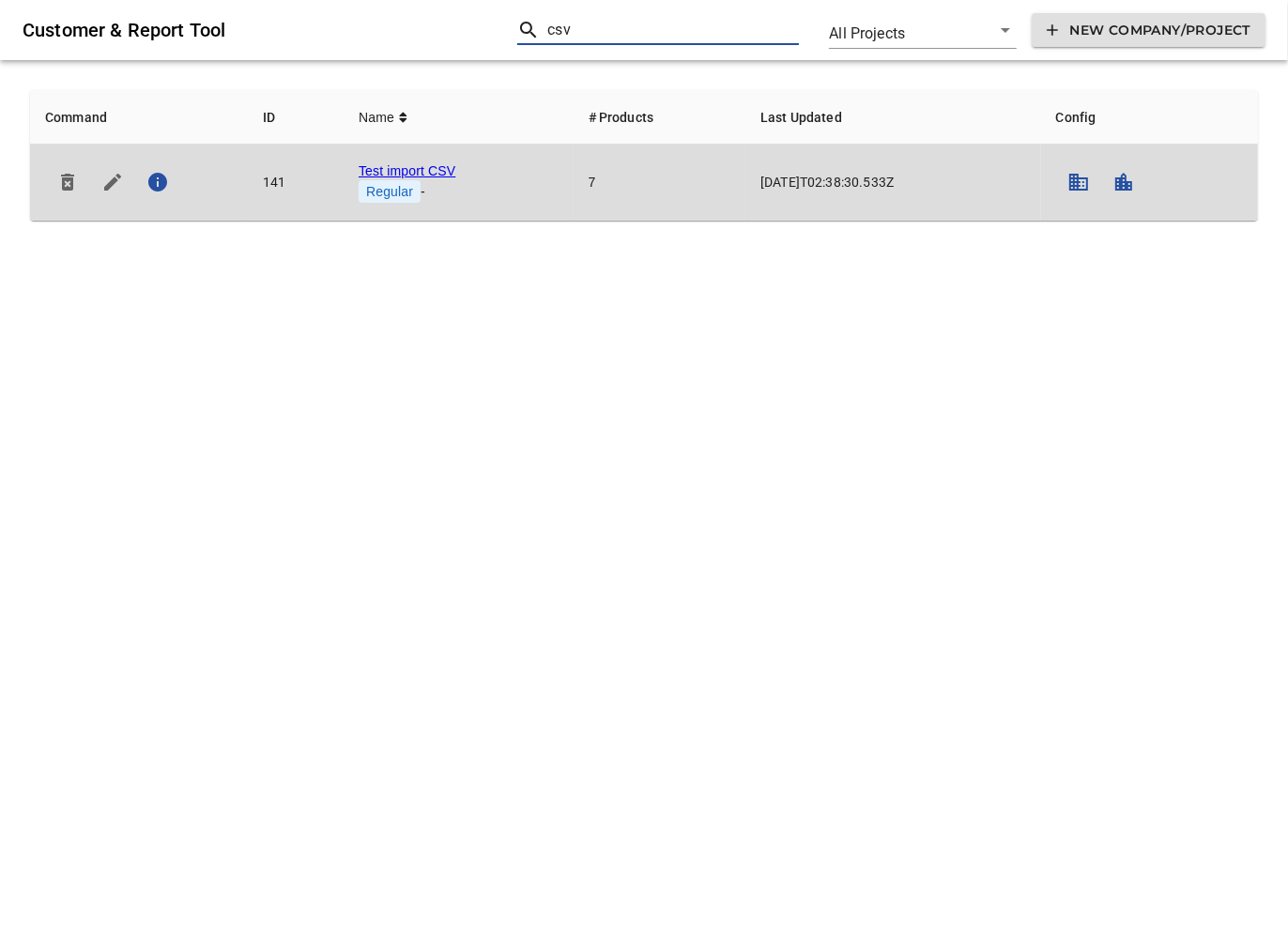
type input "csv"
click at [405, 164] on link "Test import CSV" at bounding box center [406, 171] width 97 height 15
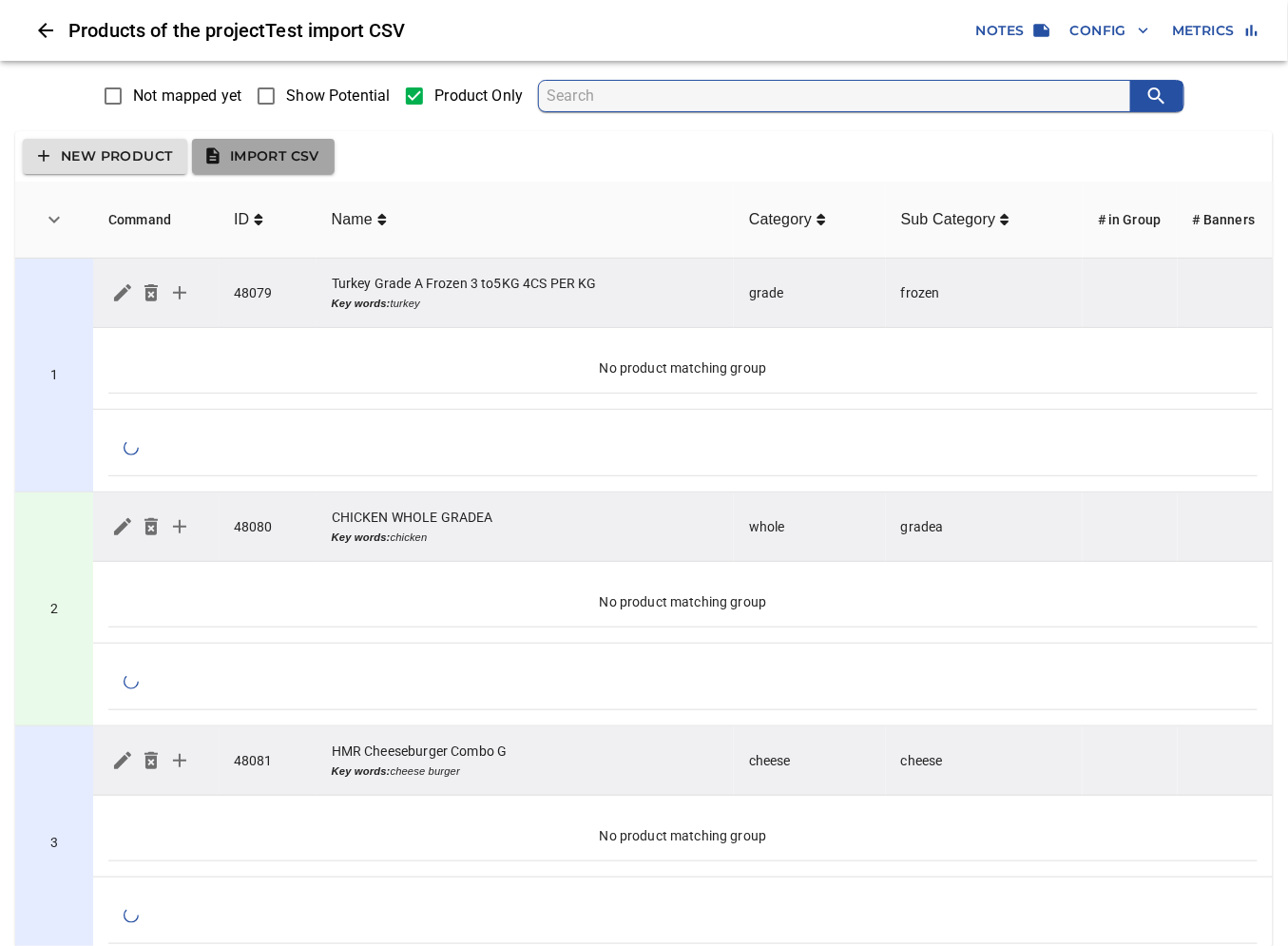
click at [238, 146] on span "Import CSV" at bounding box center [263, 156] width 112 height 24
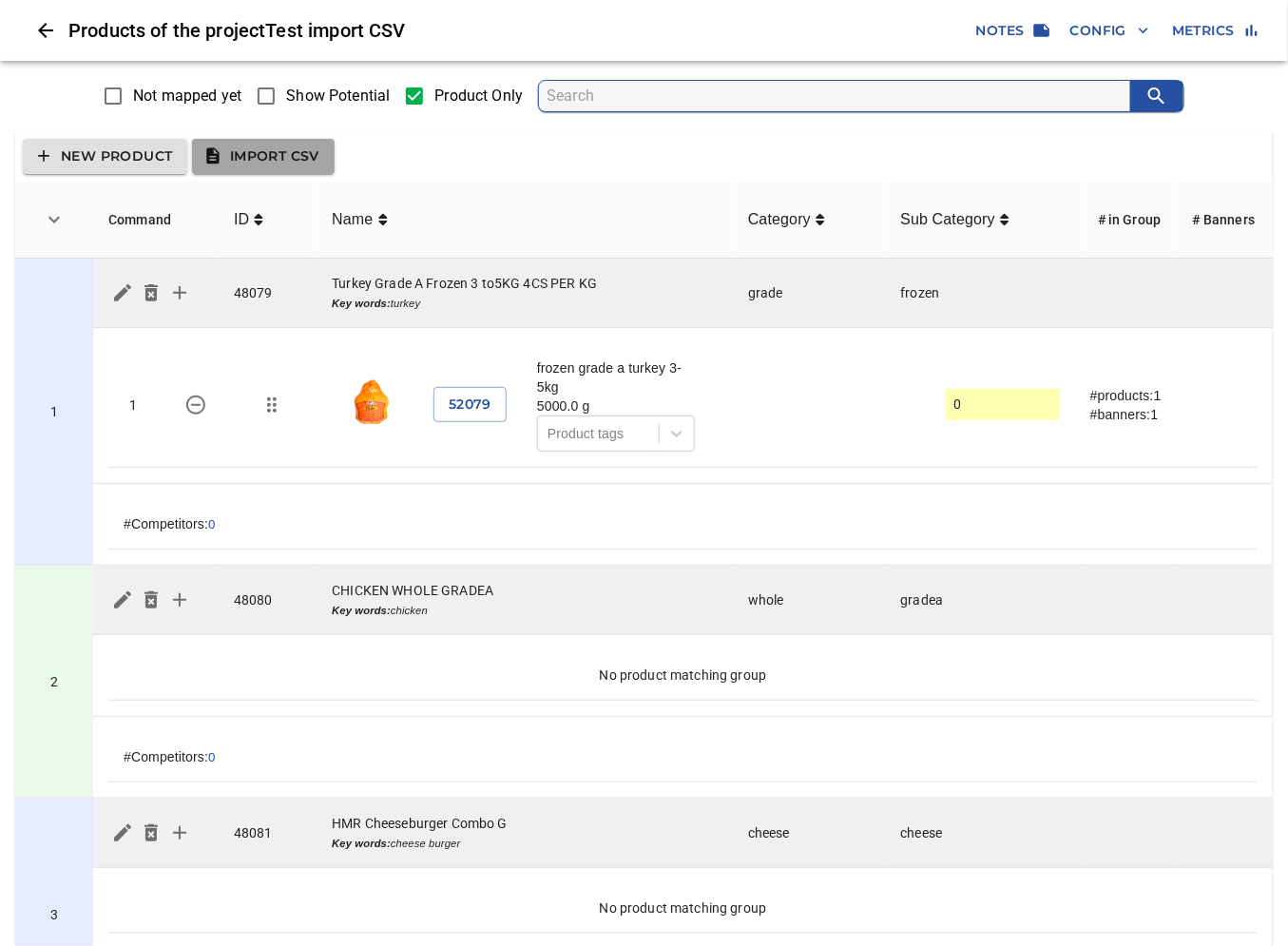
click at [274, 166] on span "Import CSV" at bounding box center [263, 156] width 112 height 24
click at [296, 147] on span "Import CSV" at bounding box center [263, 156] width 112 height 24
click at [283, 166] on span "Import CSV" at bounding box center [263, 156] width 112 height 24
click at [291, 165] on span "Import CSV" at bounding box center [263, 156] width 112 height 24
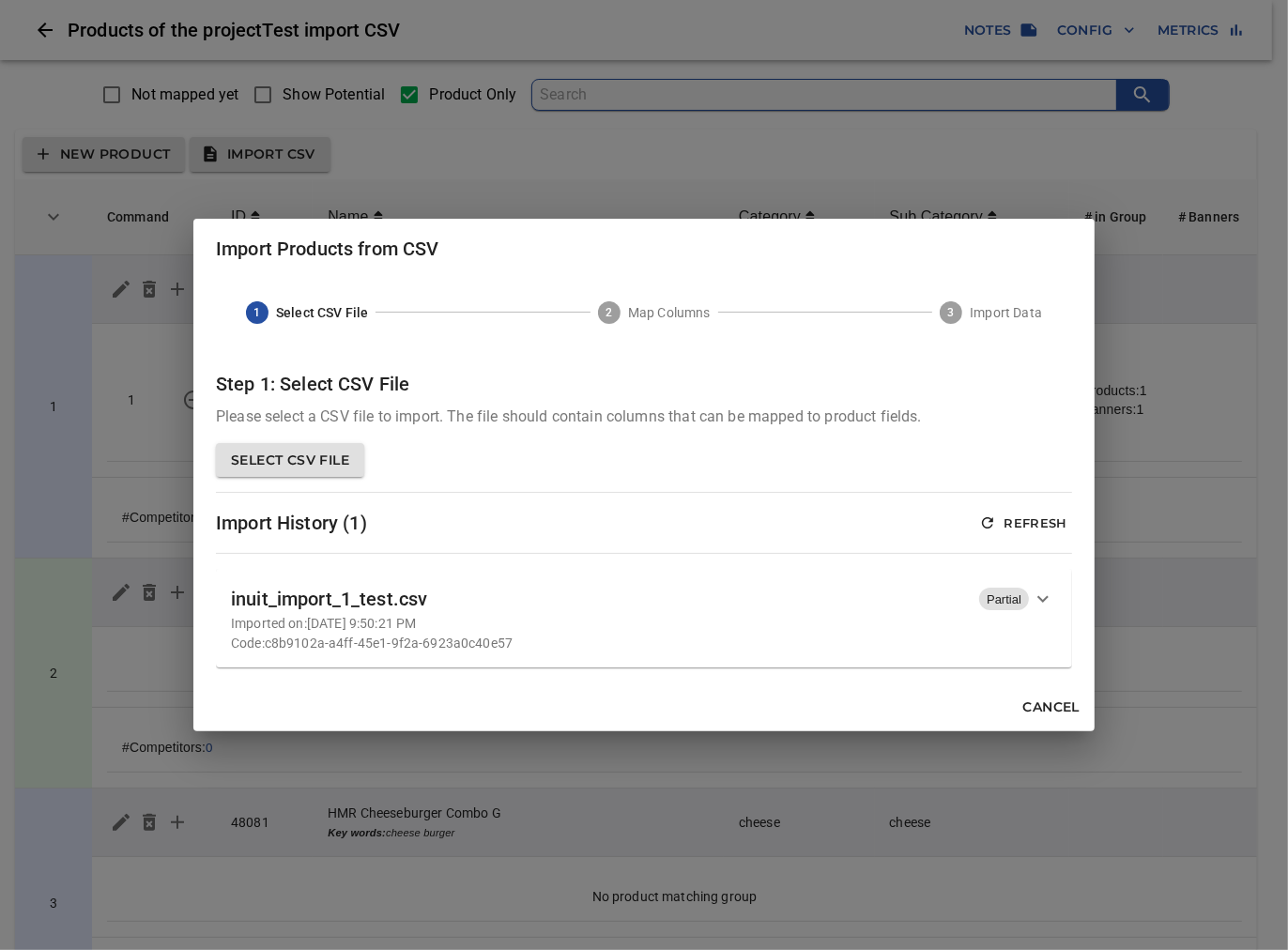
click at [1045, 605] on icon "button" at bounding box center [1043, 599] width 23 height 23
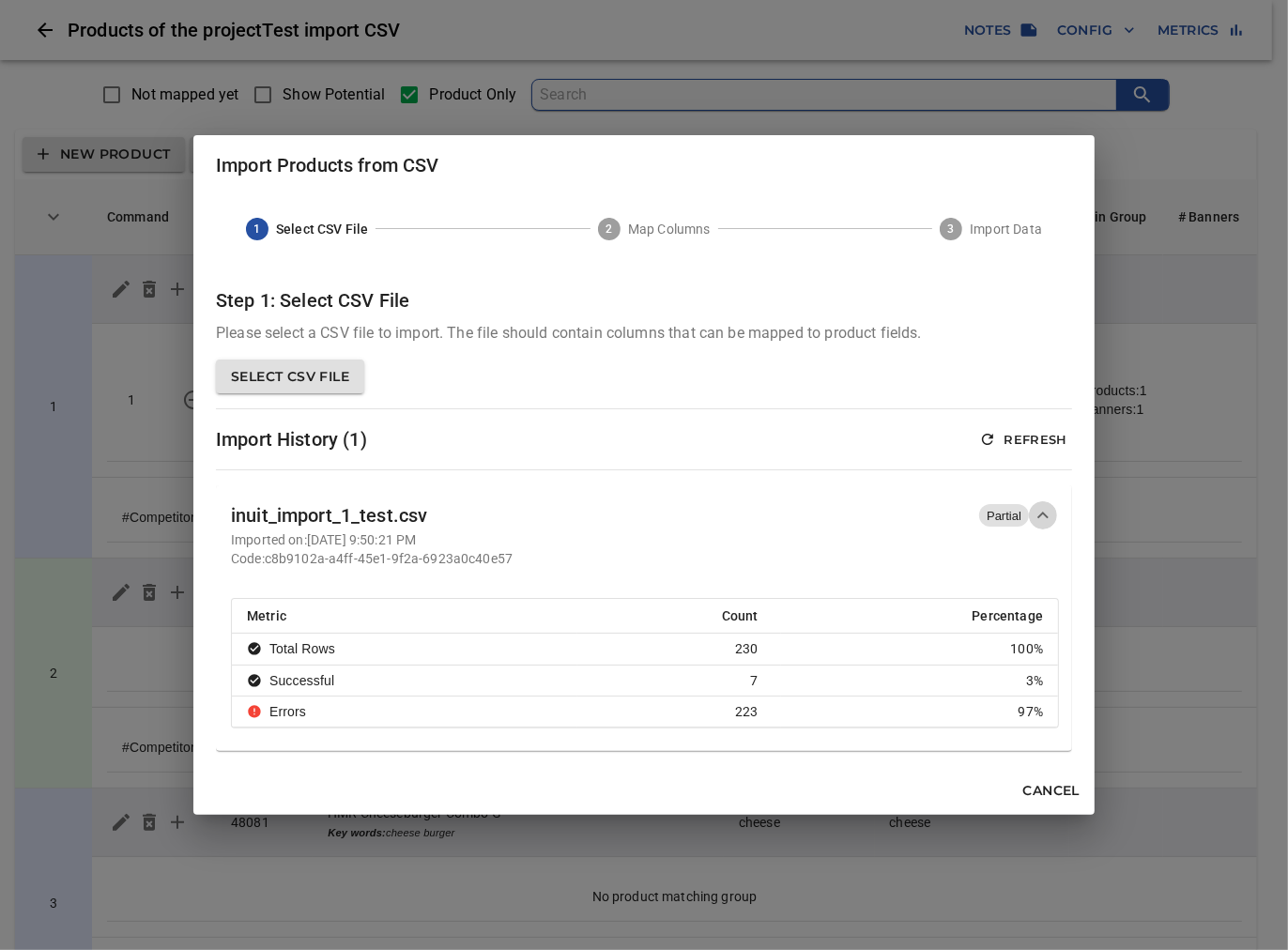
click at [1042, 518] on icon "button" at bounding box center [1043, 516] width 23 height 23
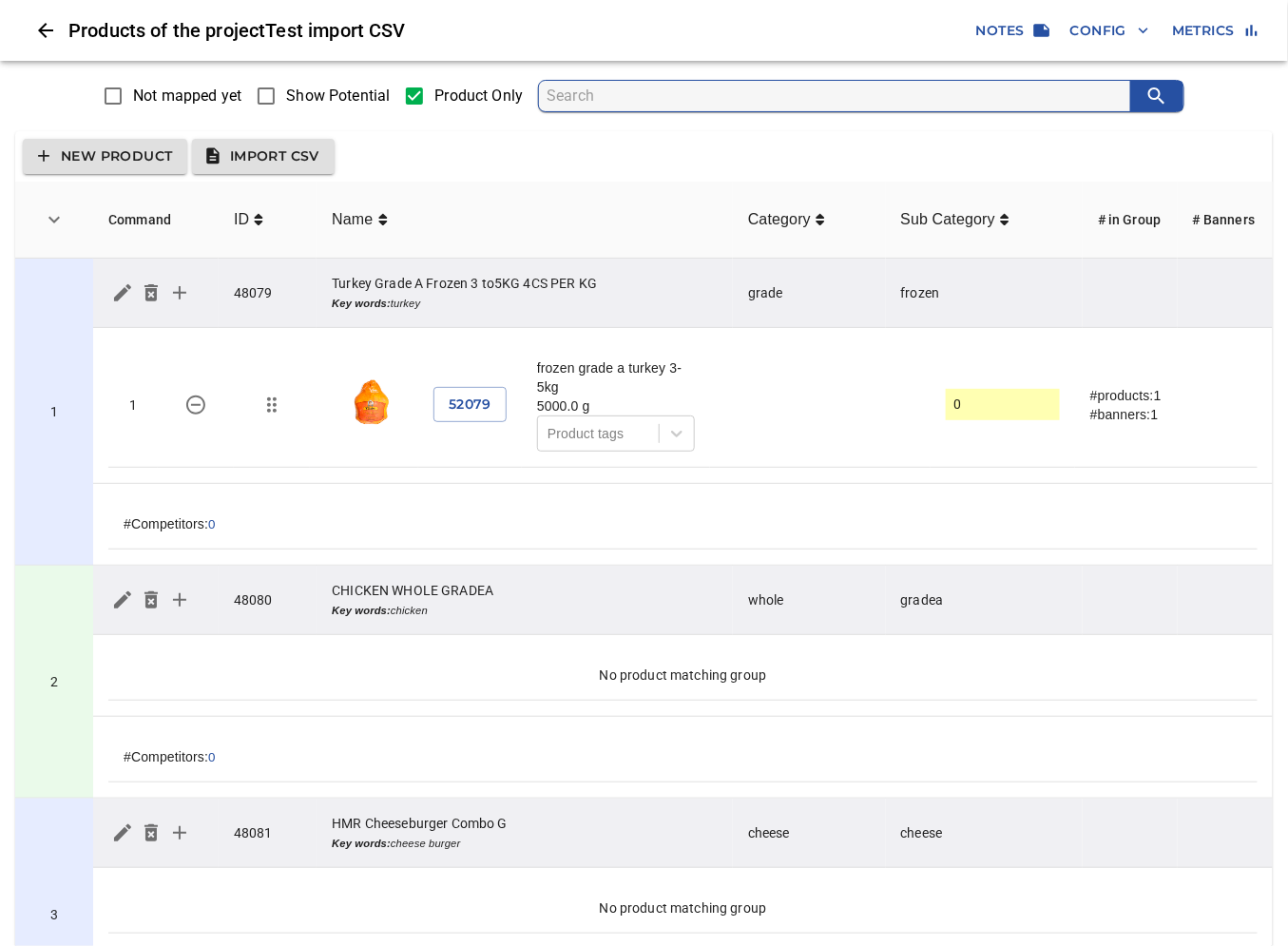
click at [286, 144] on span "Import CSV" at bounding box center [263, 156] width 112 height 24
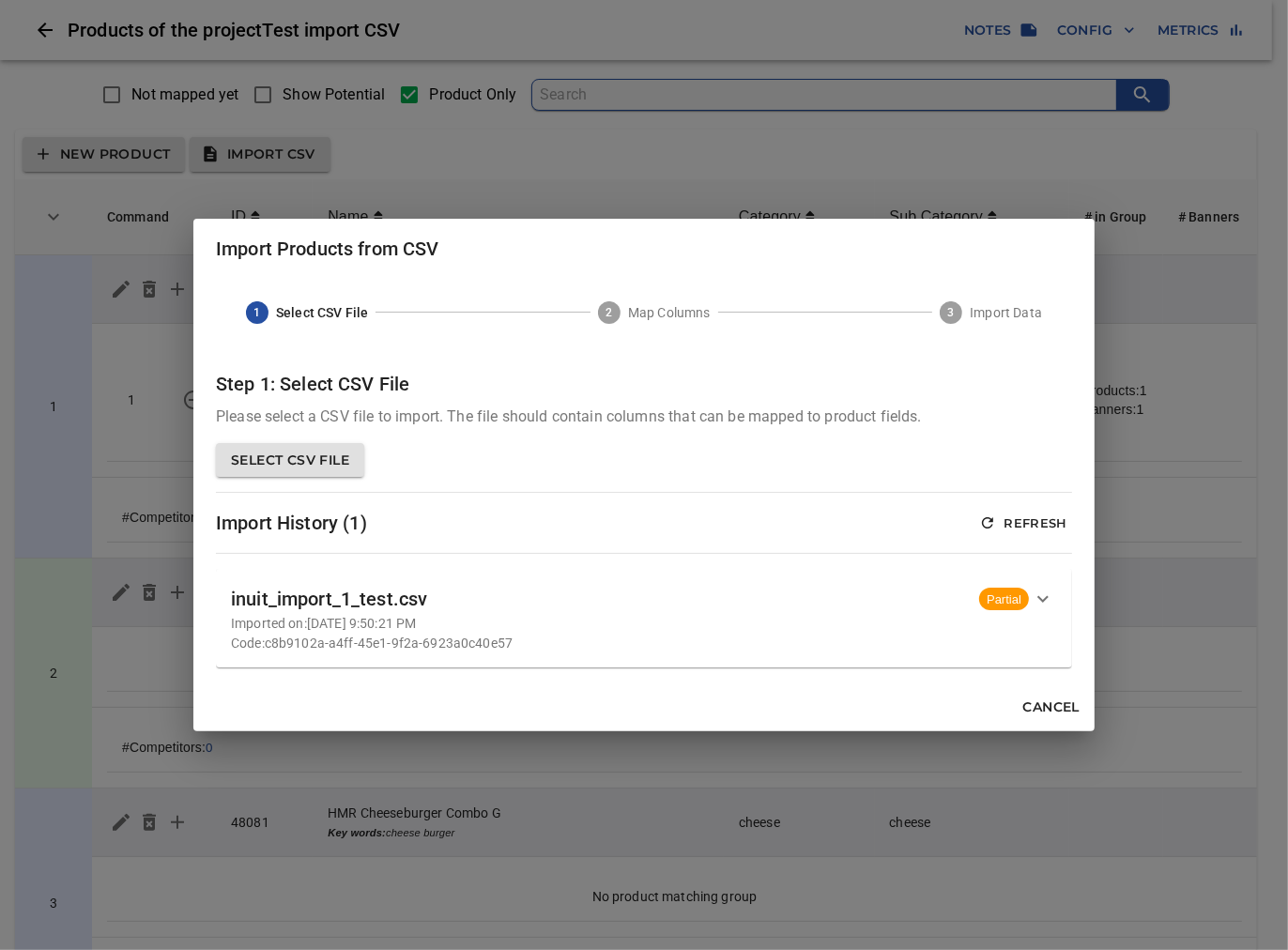
click at [1039, 596] on icon "button" at bounding box center [1043, 599] width 23 height 23
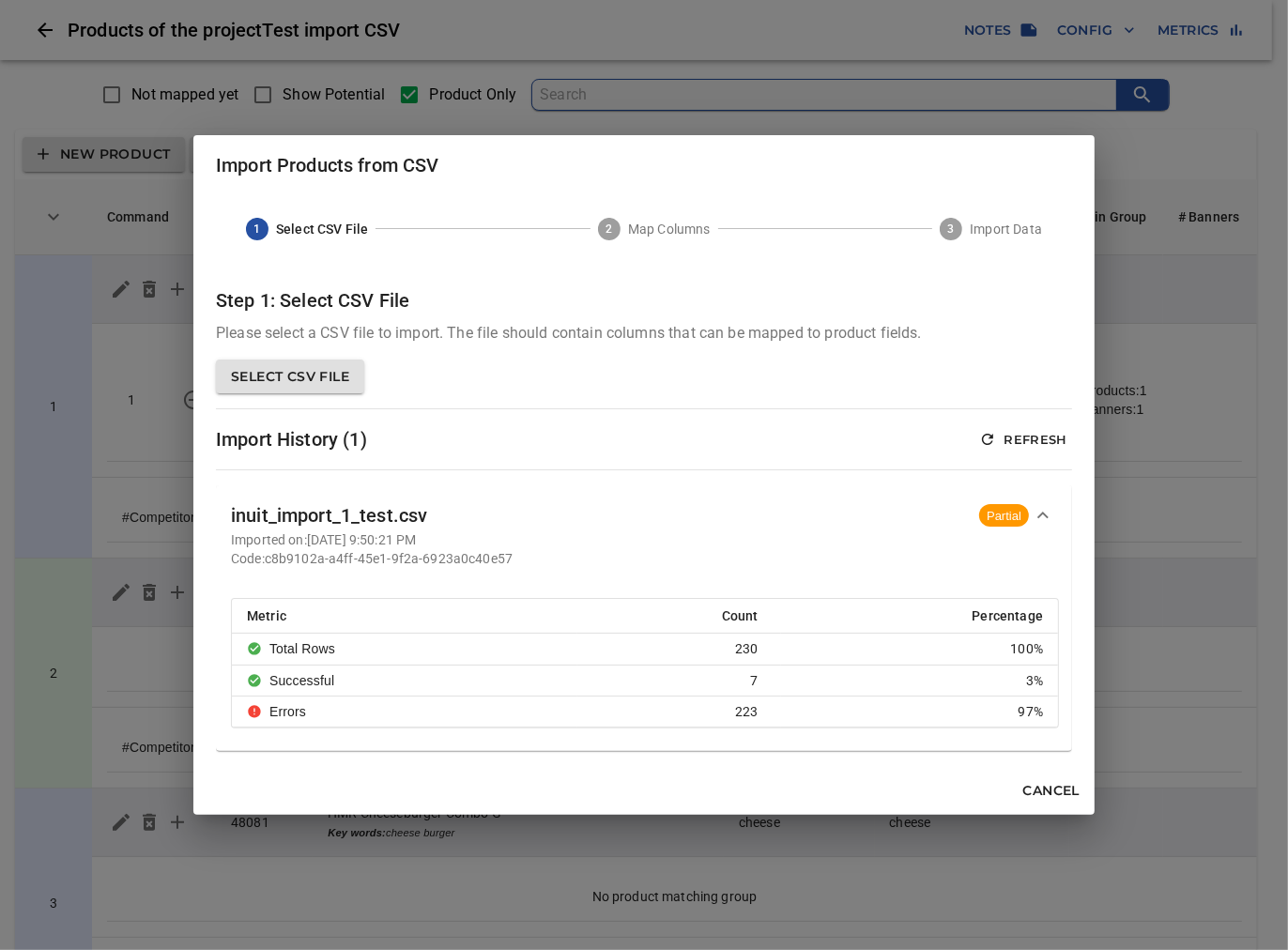
click at [1045, 513] on icon "button" at bounding box center [1043, 516] width 23 height 23
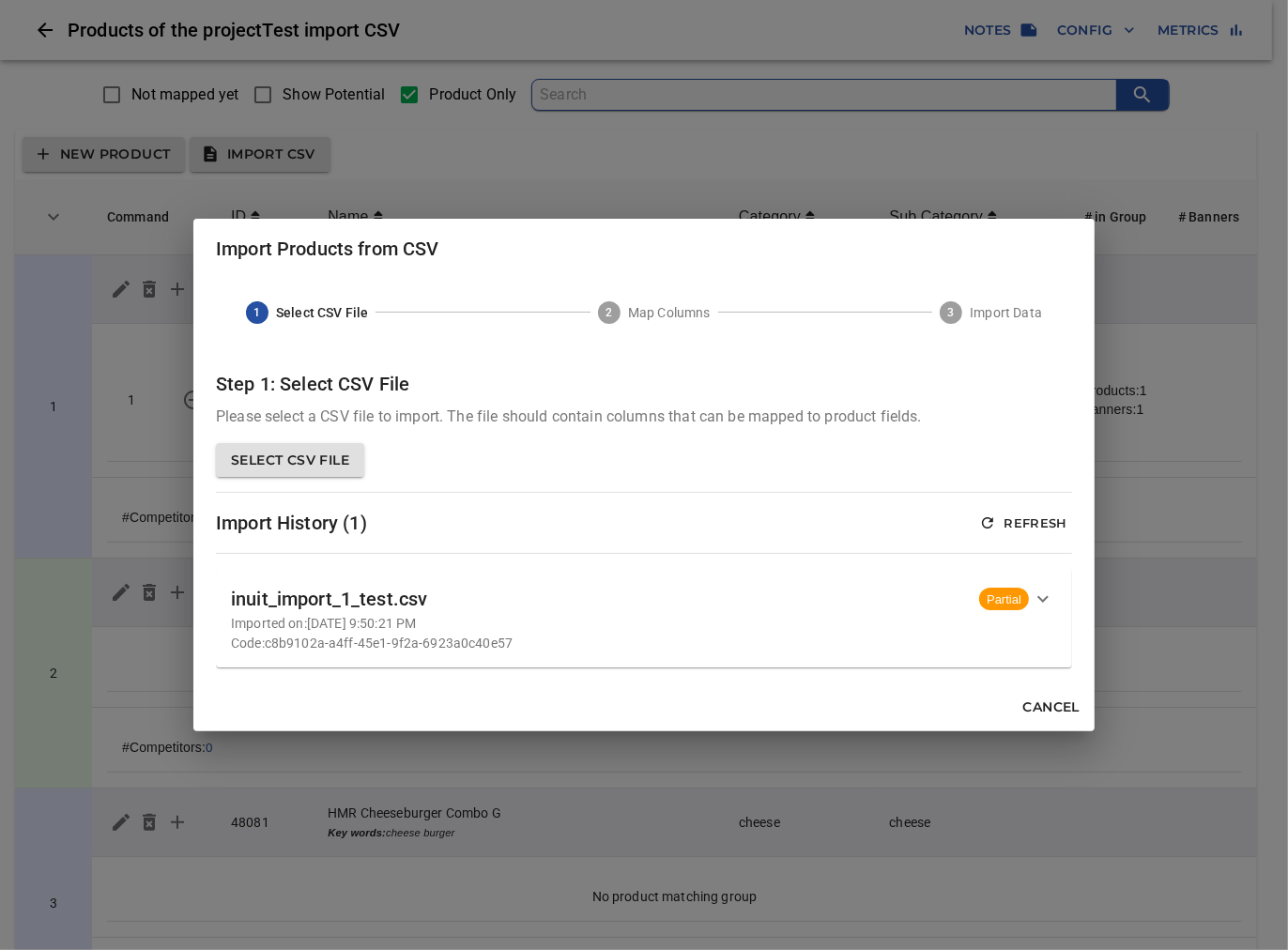
click at [1052, 707] on span "Cancel" at bounding box center [1051, 707] width 56 height 24
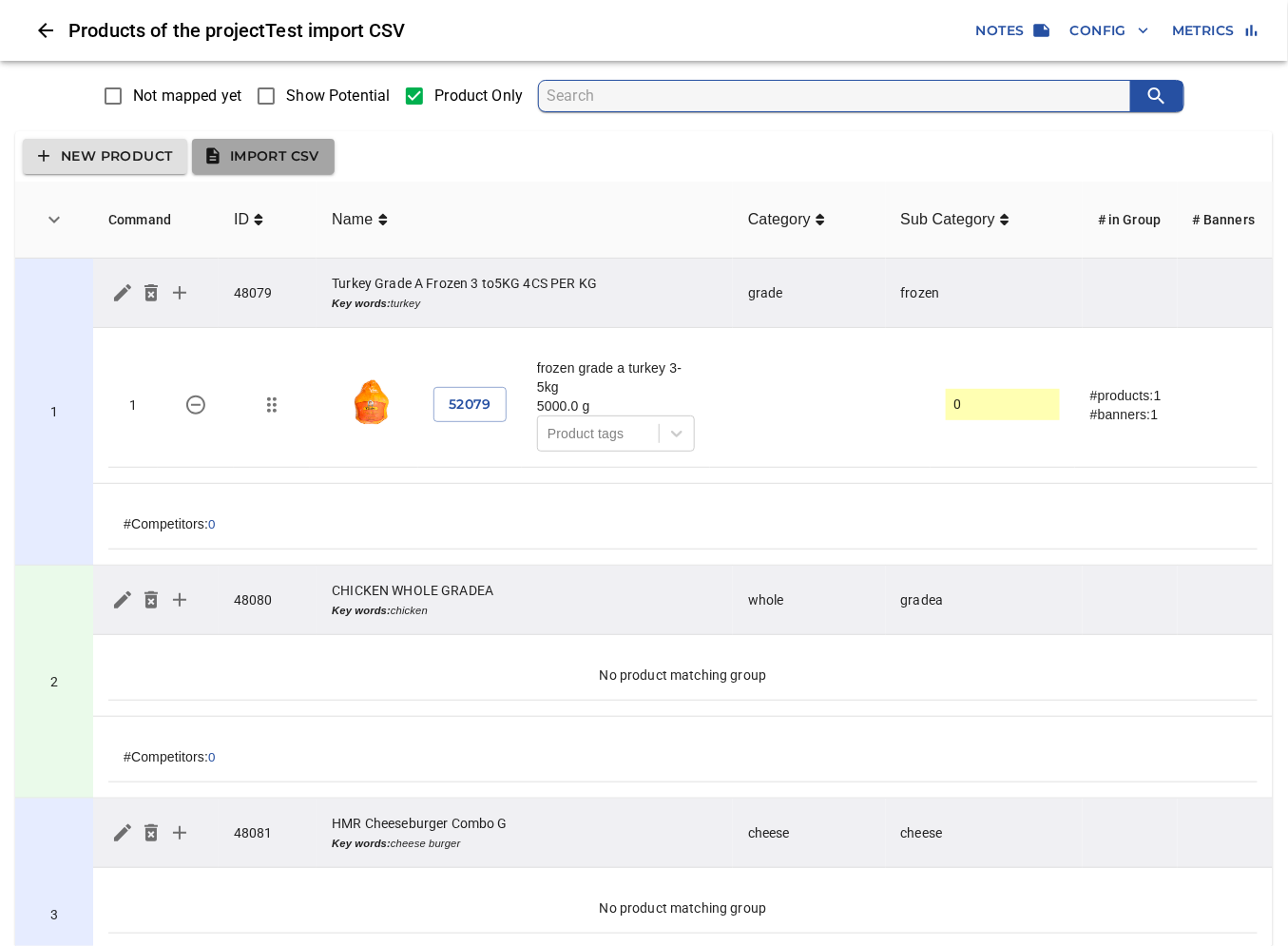
click at [255, 152] on span "Import CSV" at bounding box center [263, 156] width 112 height 24
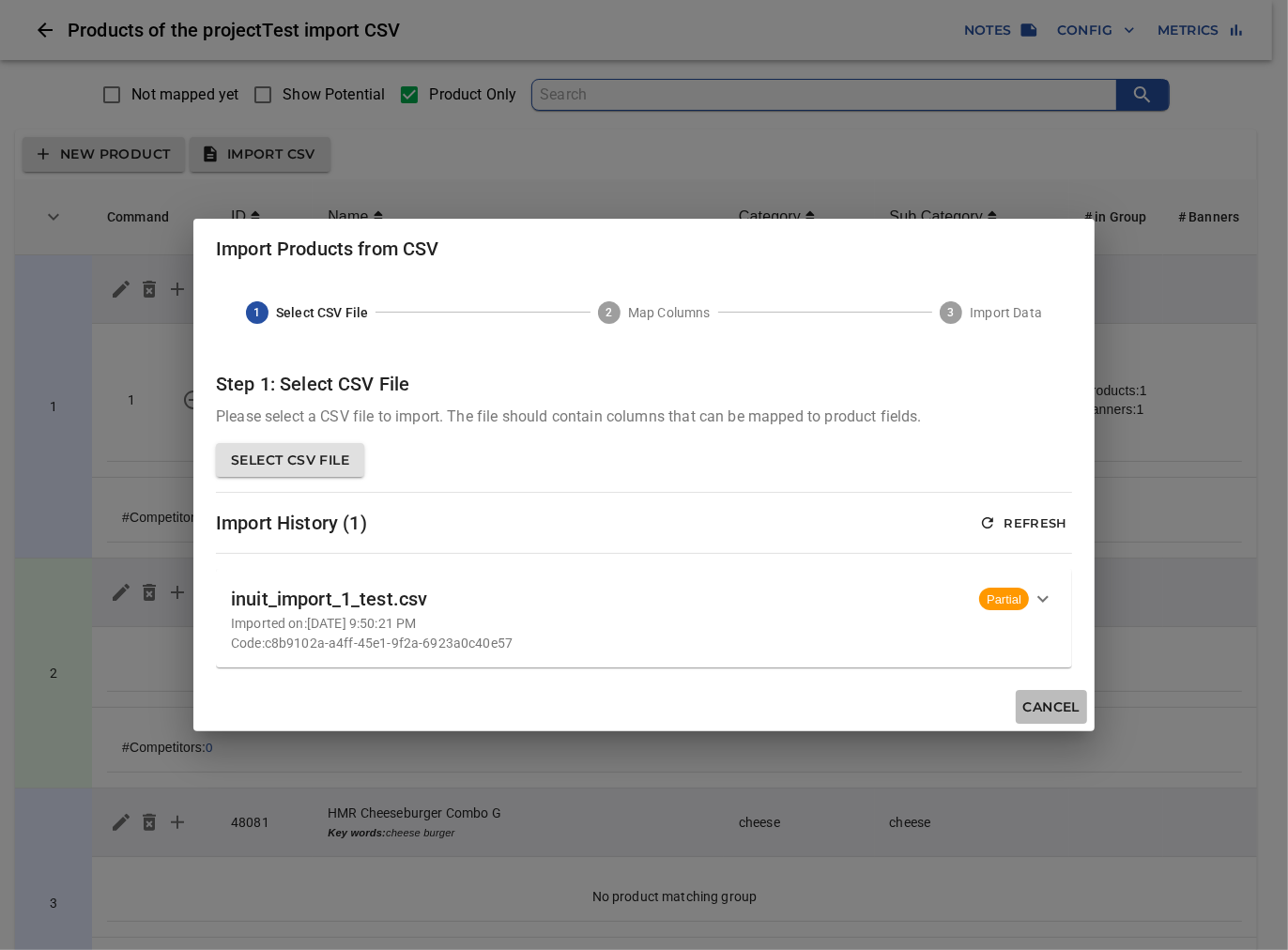
click at [1038, 715] on span "Cancel" at bounding box center [1051, 707] width 56 height 24
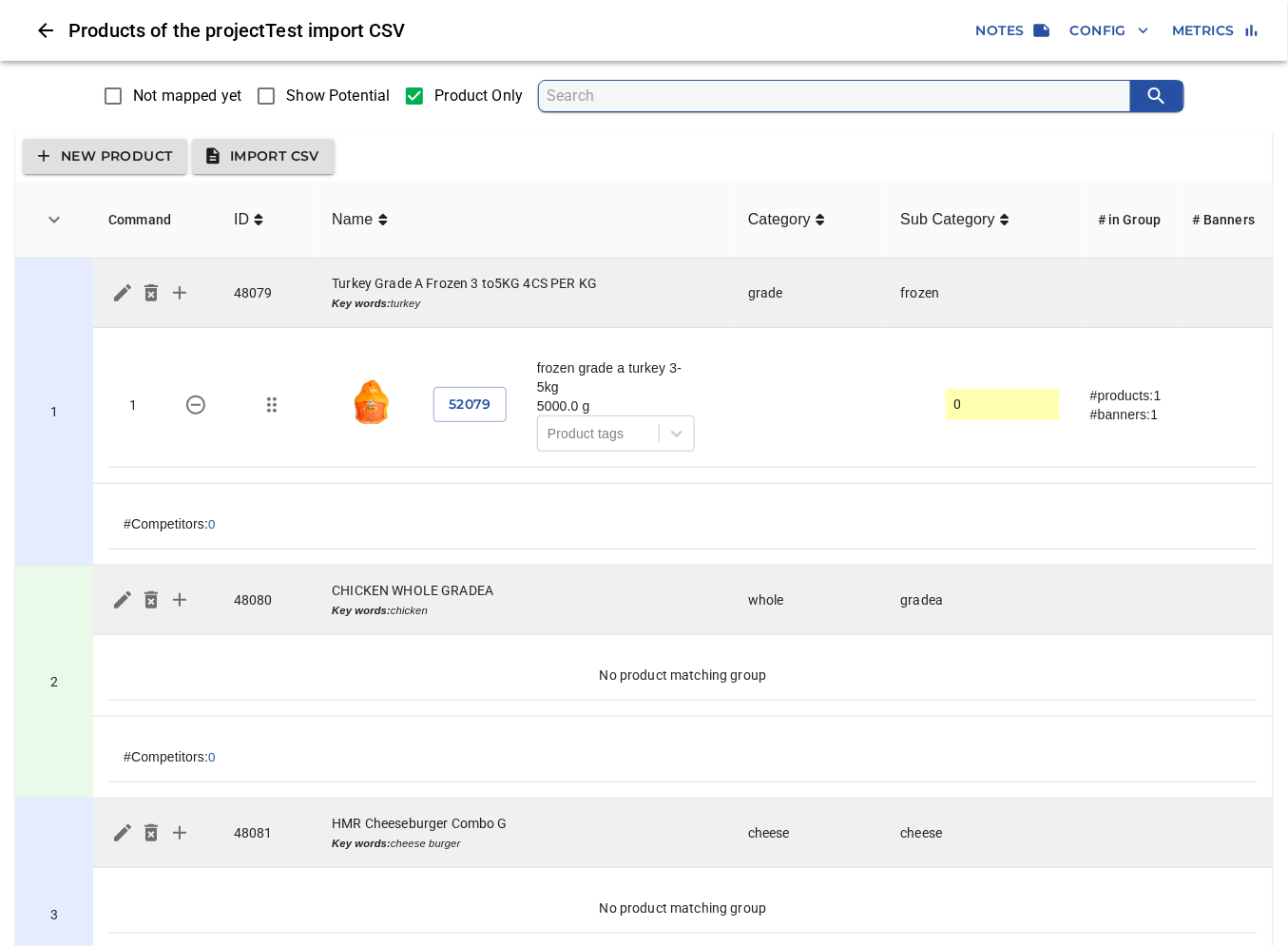
click at [299, 95] on span "Show Potential" at bounding box center [337, 96] width 104 height 23
click at [286, 95] on input "Show Potential" at bounding box center [265, 96] width 40 height 40
checkbox input "true"
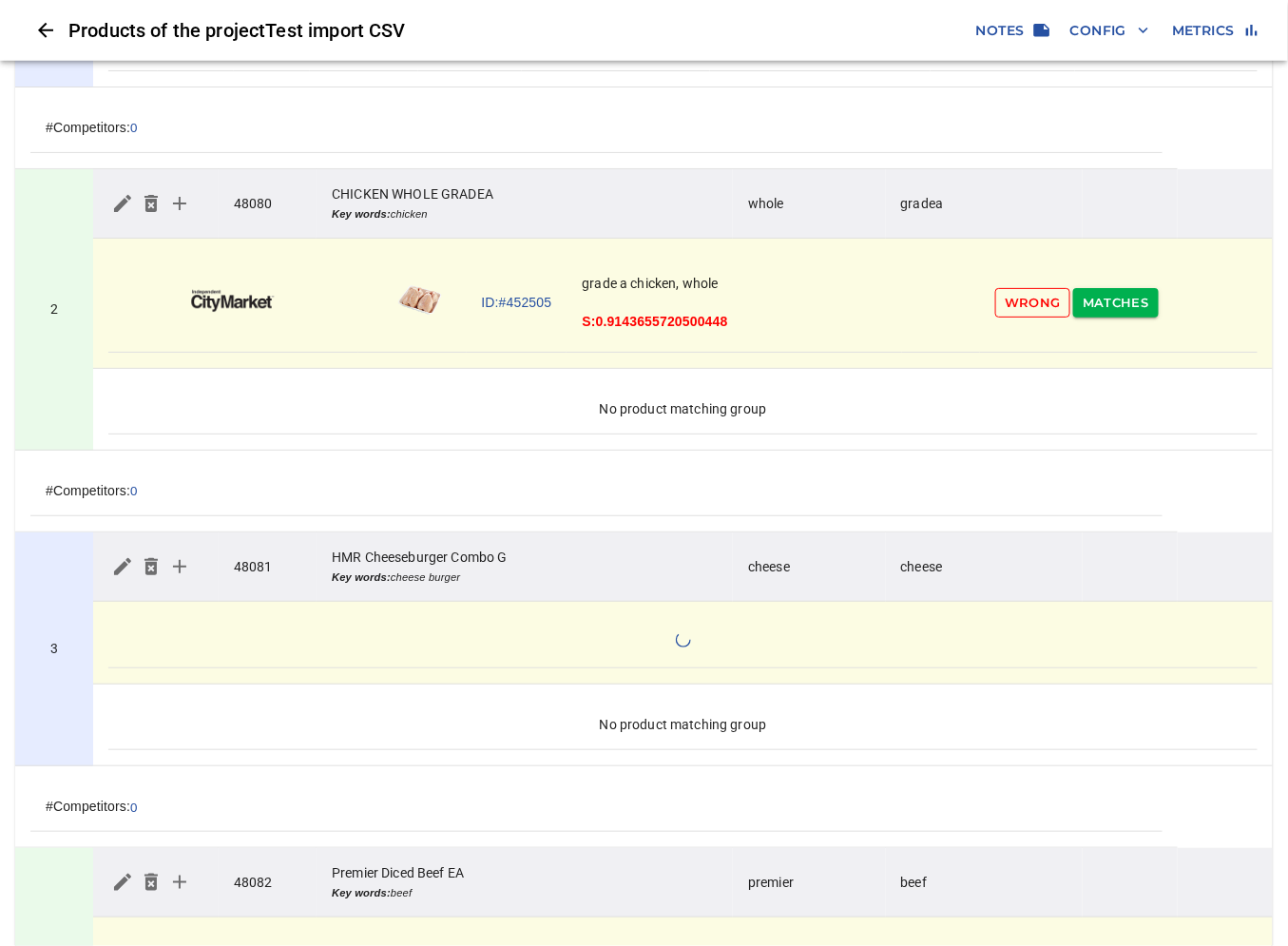
scroll to position [528, 0]
